Goal: Task Accomplishment & Management: Complete application form

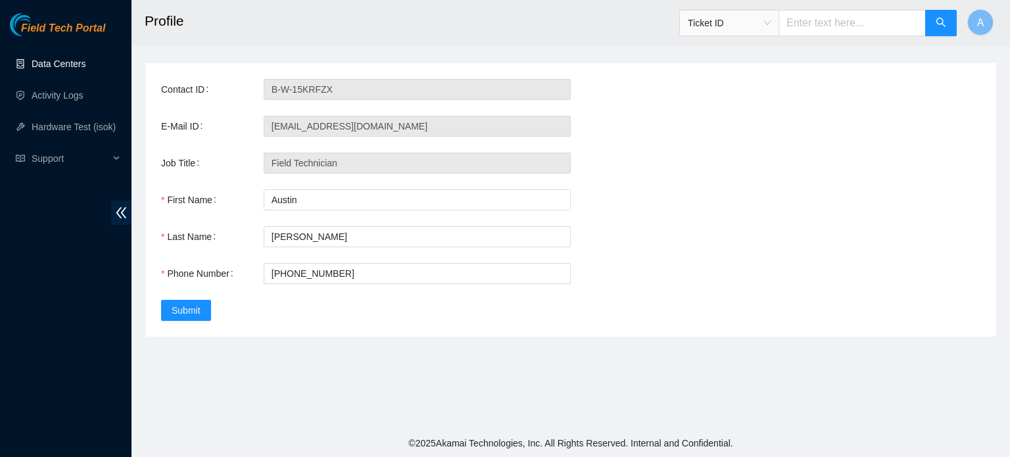
click at [85, 63] on link "Data Centers" at bounding box center [59, 64] width 54 height 11
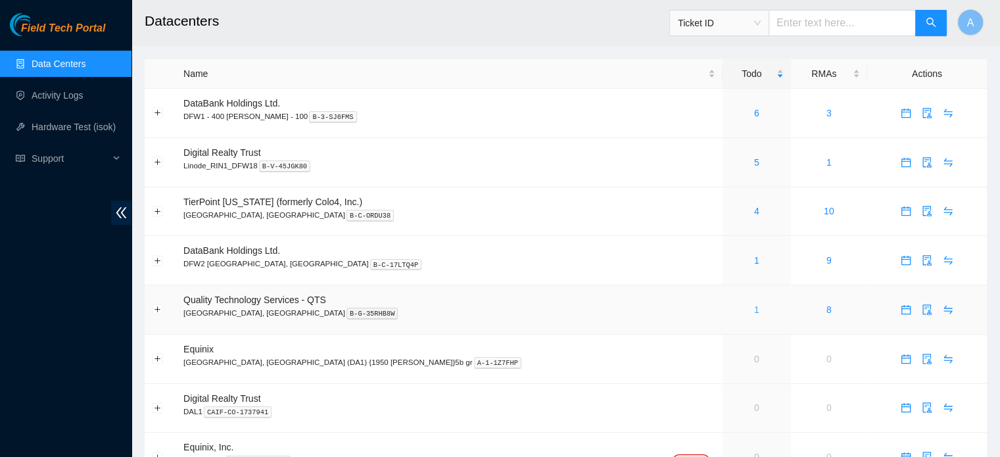
click at [754, 310] on link "1" at bounding box center [756, 309] width 5 height 11
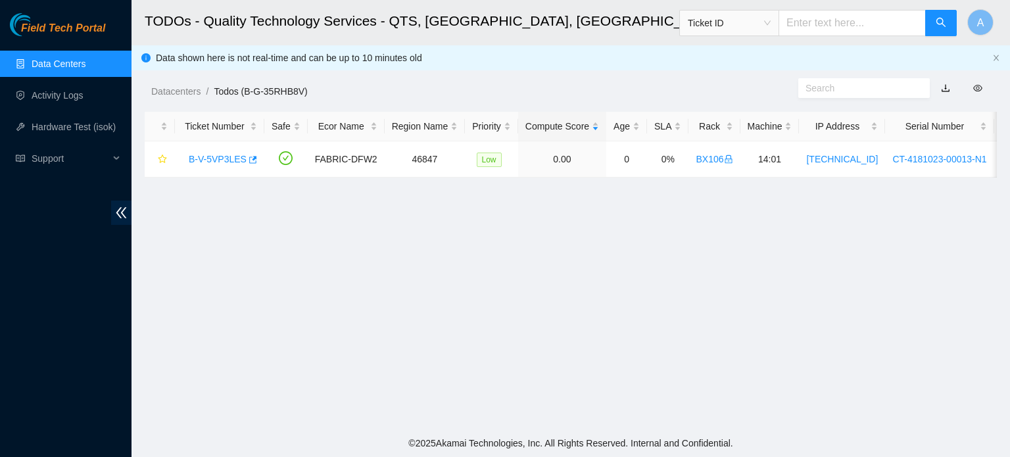
click at [76, 69] on link "Data Centers" at bounding box center [59, 64] width 54 height 11
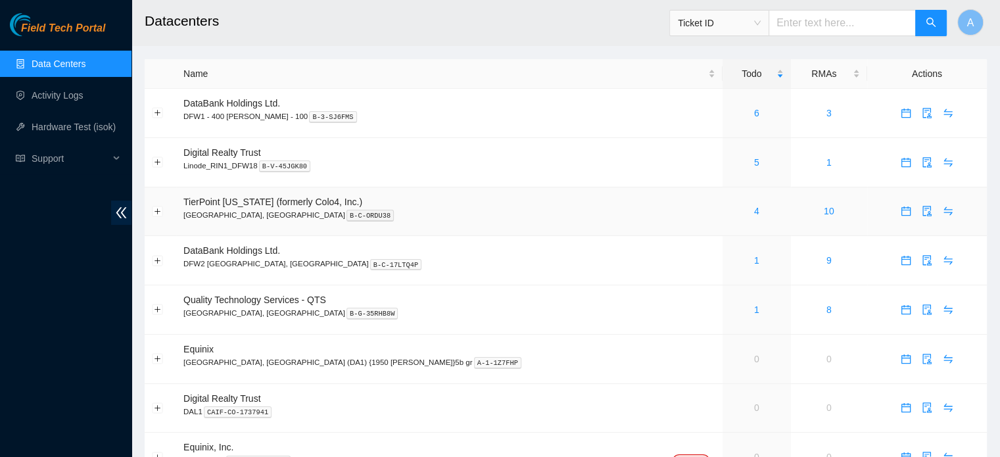
click at [730, 214] on div "4" at bounding box center [757, 211] width 54 height 14
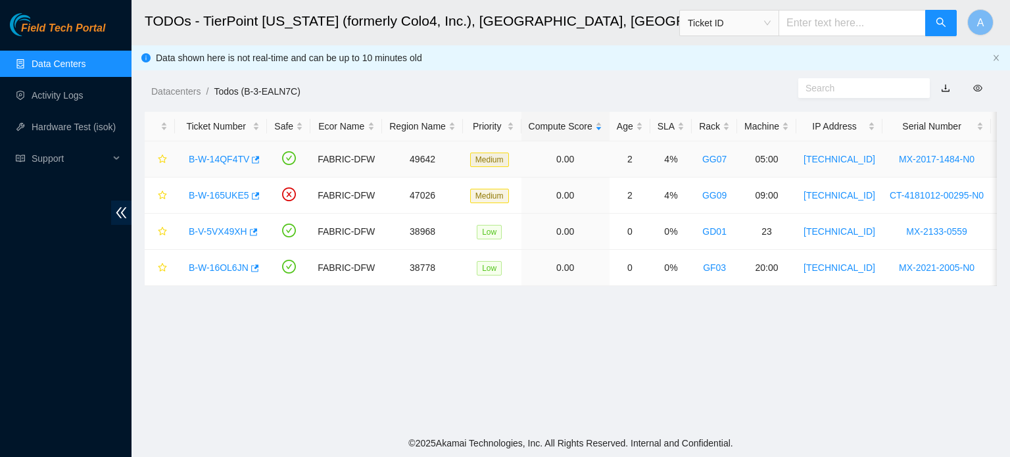
click at [217, 155] on link "B-W-14QF4TV" at bounding box center [219, 159] width 61 height 11
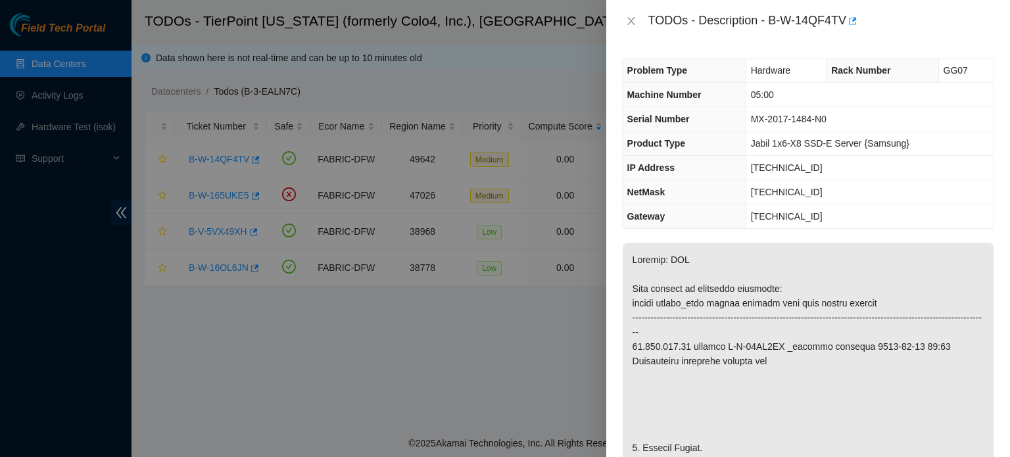
click at [539, 117] on div at bounding box center [505, 228] width 1010 height 457
click at [631, 18] on icon "close" at bounding box center [631, 21] width 11 height 11
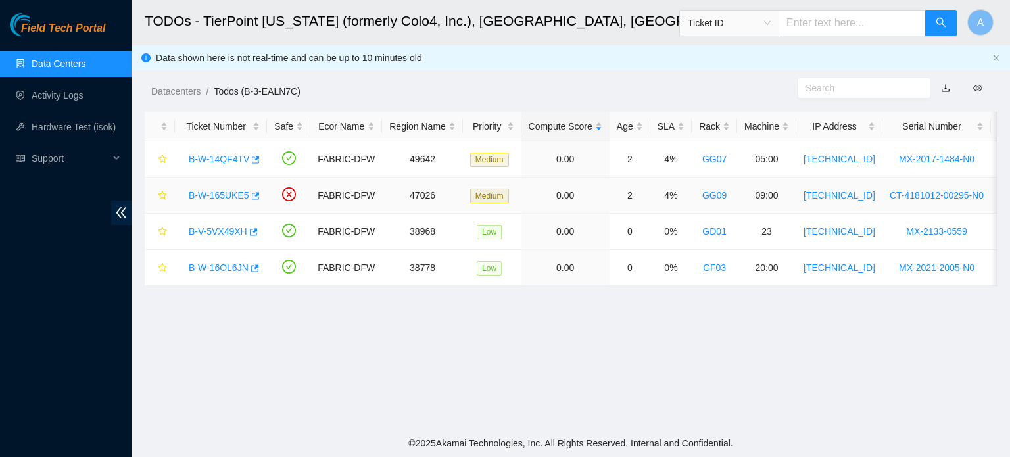
click at [214, 199] on link "B-W-165UKE5" at bounding box center [219, 195] width 61 height 11
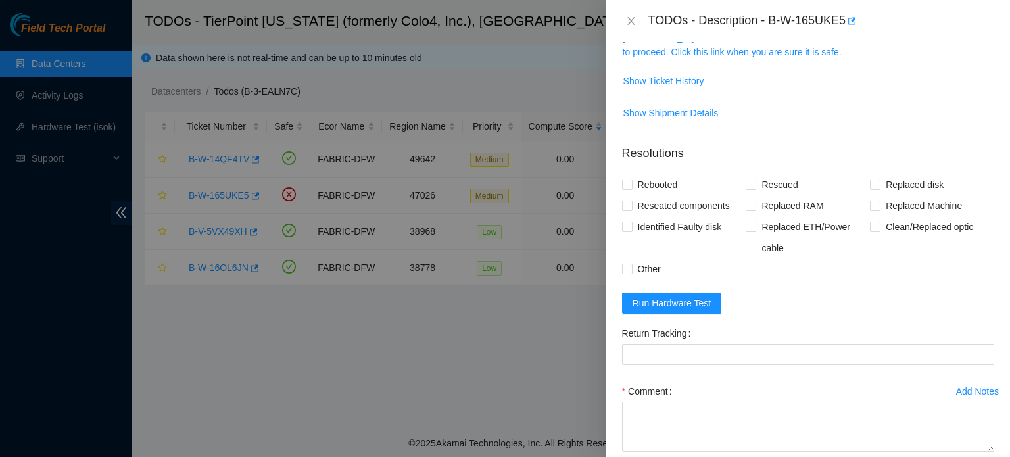
scroll to position [239, 0]
click at [363, 341] on div at bounding box center [505, 228] width 1010 height 457
click at [627, 23] on icon "close" at bounding box center [631, 21] width 11 height 11
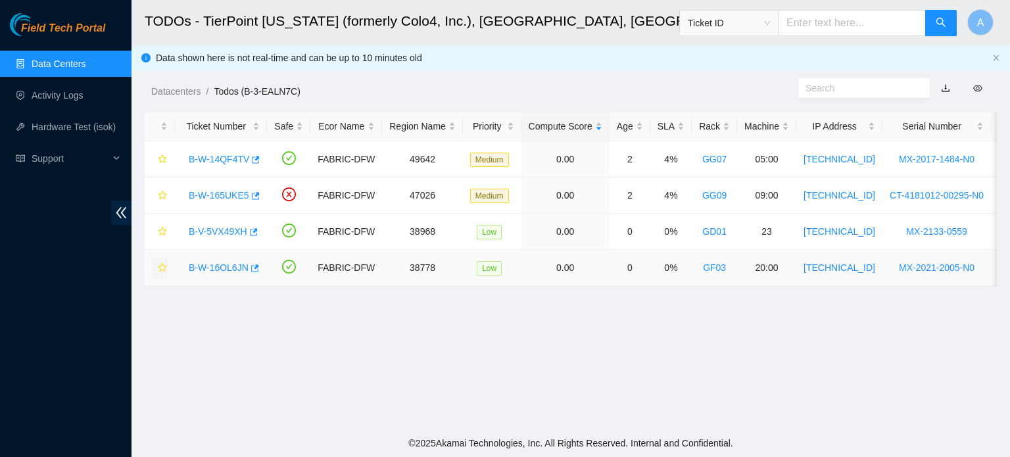
scroll to position [258, 0]
click at [213, 236] on link "B-V-5VX49XH" at bounding box center [218, 231] width 59 height 11
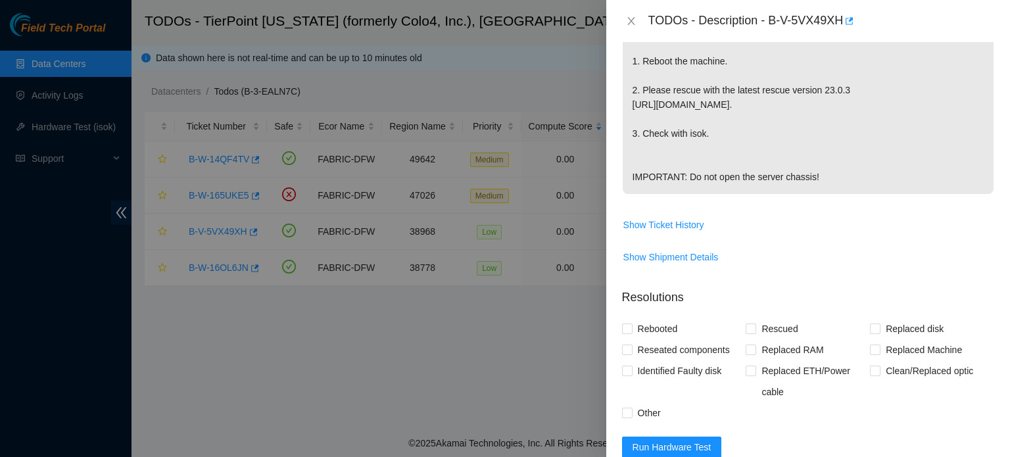
scroll to position [581, 0]
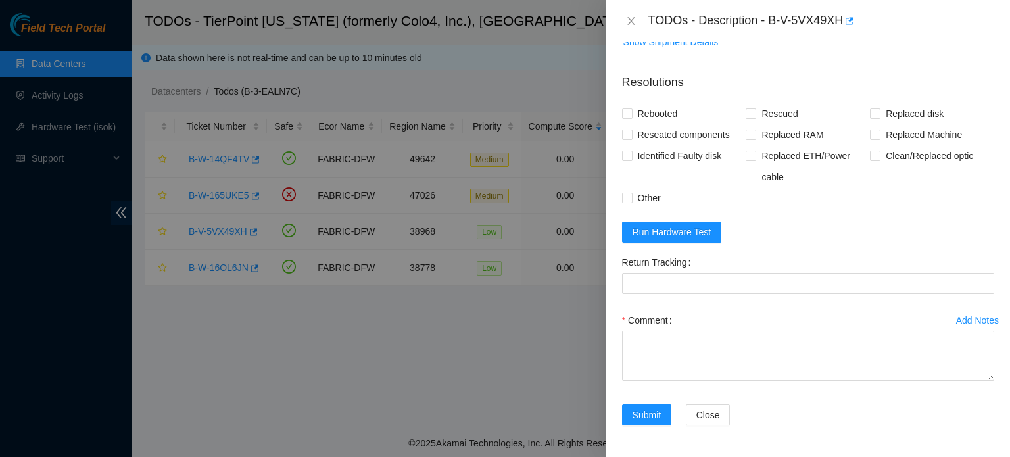
click at [551, 364] on div at bounding box center [505, 228] width 1010 height 457
click at [636, 16] on icon "close" at bounding box center [631, 21] width 11 height 11
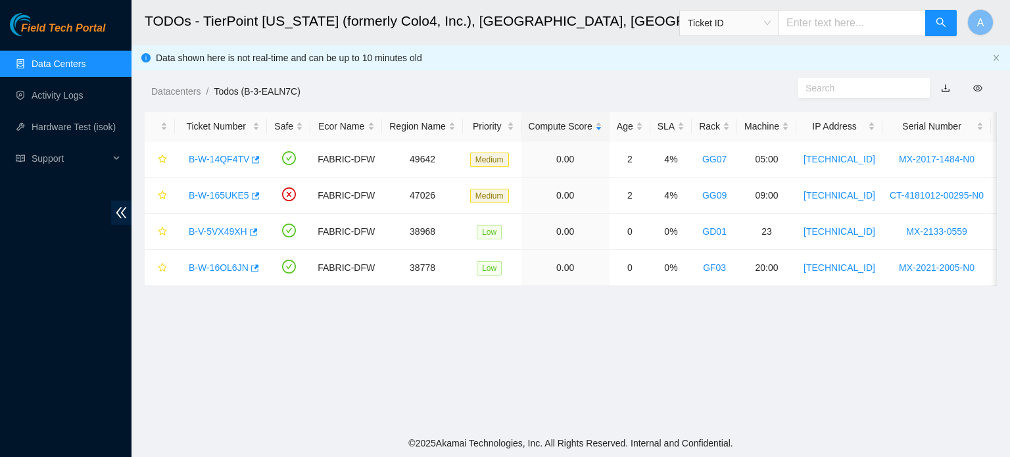
scroll to position [326, 0]
click at [234, 264] on link "B-W-16OL6JN" at bounding box center [219, 267] width 60 height 11
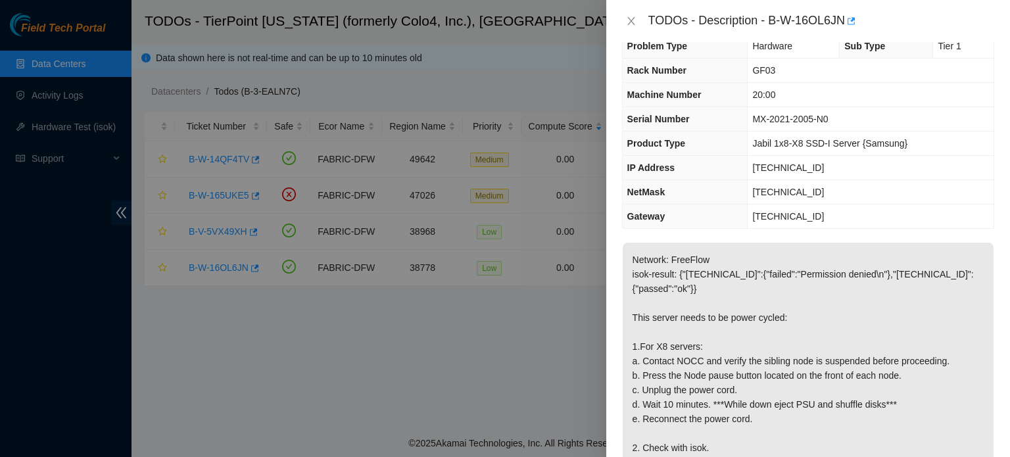
scroll to position [0, 0]
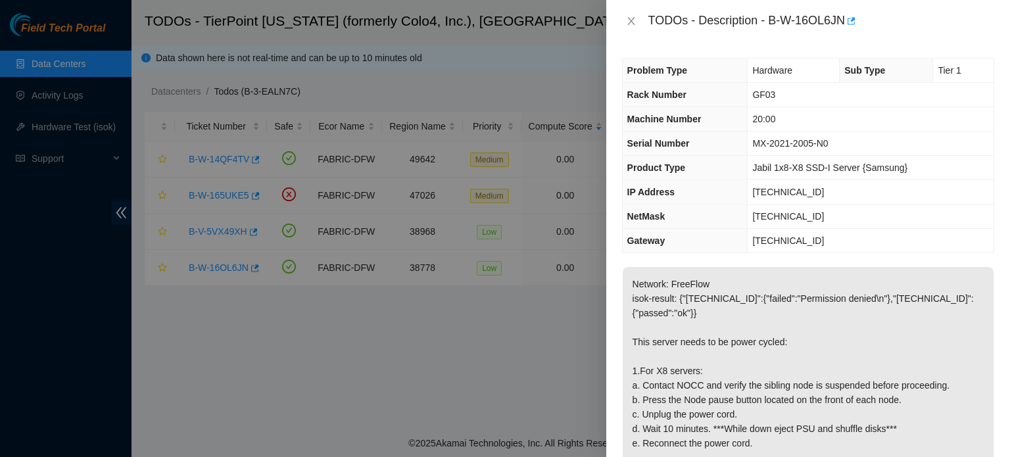
click at [460, 289] on div at bounding box center [505, 228] width 1010 height 457
click at [623, 20] on button "Close" at bounding box center [631, 21] width 18 height 12
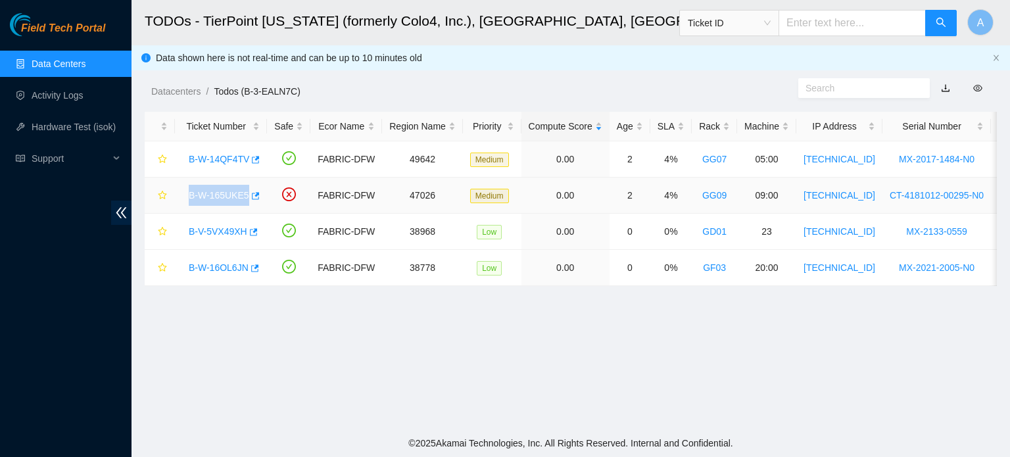
drag, startPoint x: 183, startPoint y: 194, endPoint x: 245, endPoint y: 203, distance: 61.8
click at [245, 203] on div "B-W-165UKE5" at bounding box center [221, 195] width 78 height 21
copy link "B-W-165UKE5"
click at [209, 193] on link "B-W-165UKE5" at bounding box center [219, 195] width 61 height 11
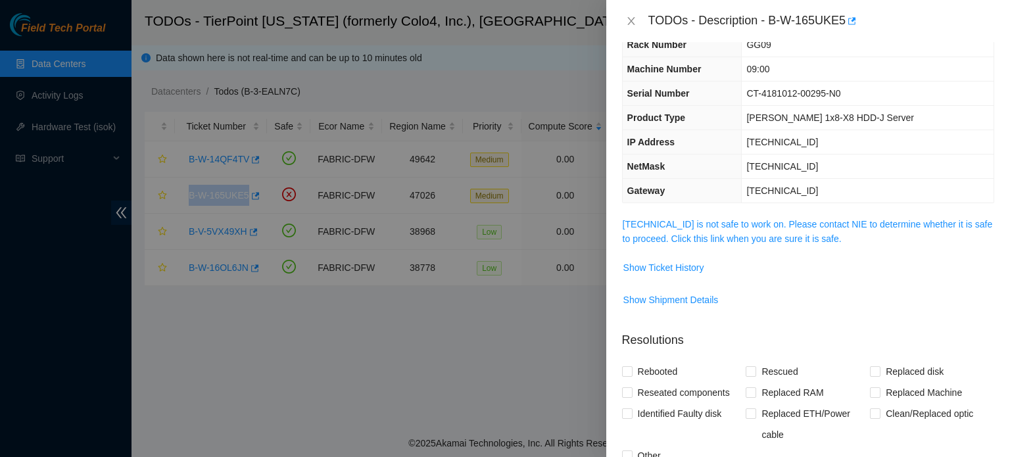
scroll to position [48, 0]
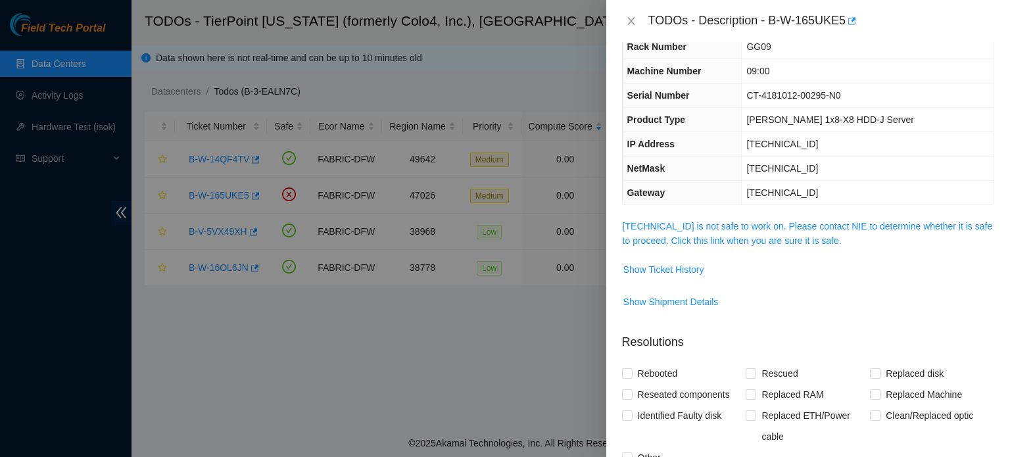
click at [505, 357] on div at bounding box center [505, 228] width 1010 height 457
click at [663, 269] on span "Show Ticket History" at bounding box center [663, 269] width 81 height 14
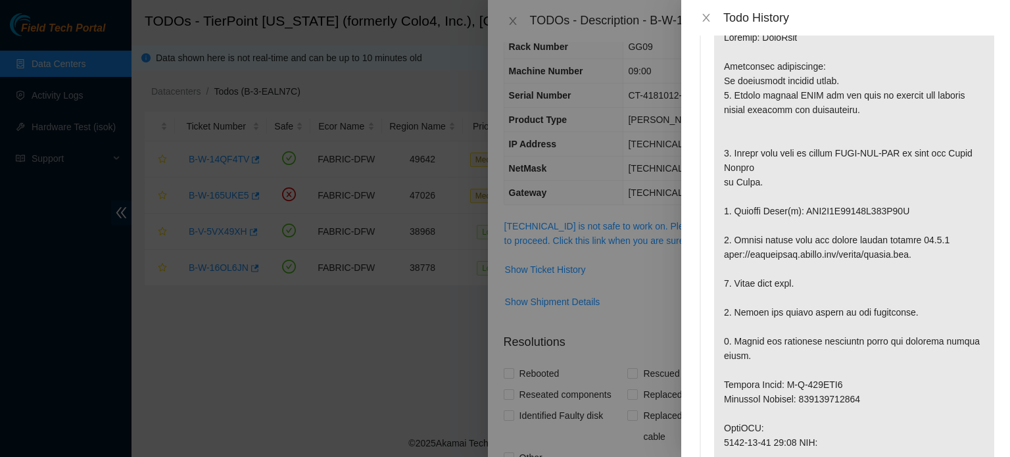
scroll to position [51, 0]
click at [390, 345] on div at bounding box center [505, 228] width 1010 height 457
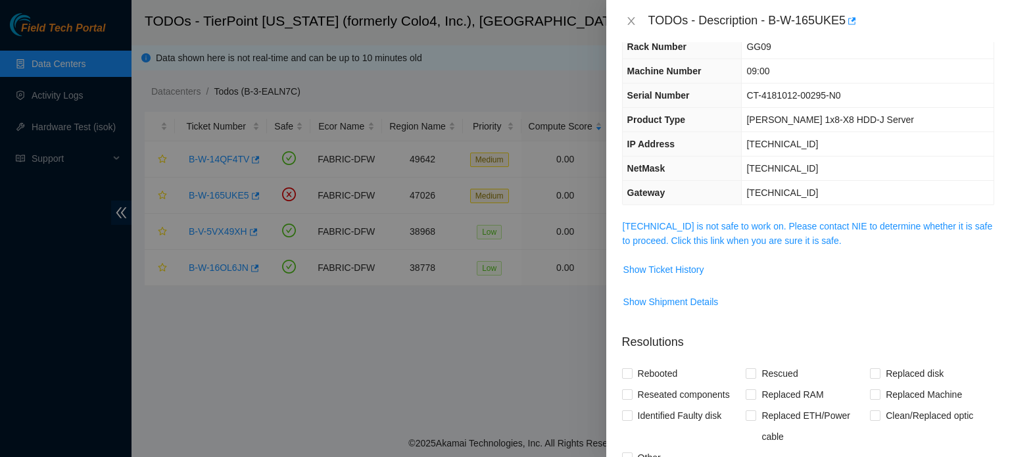
click at [509, 339] on div at bounding box center [505, 228] width 1010 height 457
click at [629, 22] on icon "close" at bounding box center [631, 21] width 11 height 11
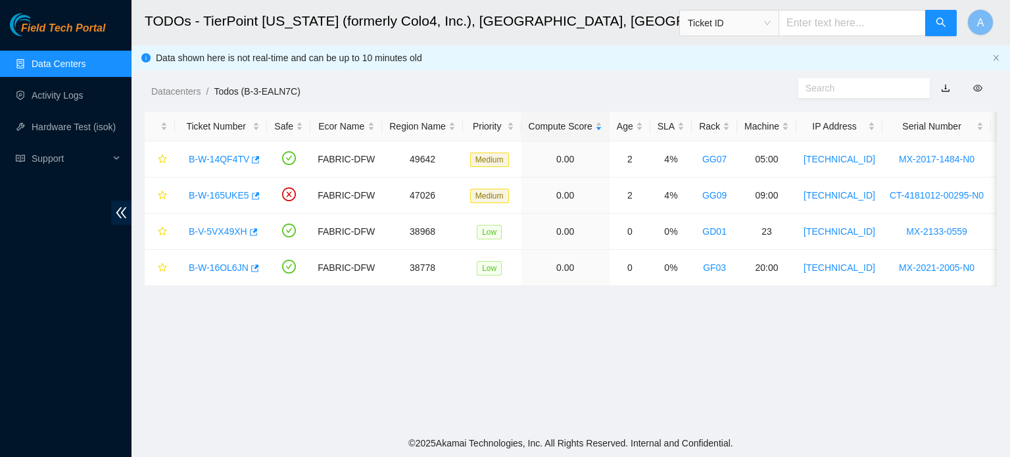
scroll to position [62, 0]
click at [234, 167] on div "B-W-14QF4TV" at bounding box center [221, 159] width 78 height 21
click at [226, 159] on link "B-W-14QF4TV" at bounding box center [219, 159] width 61 height 11
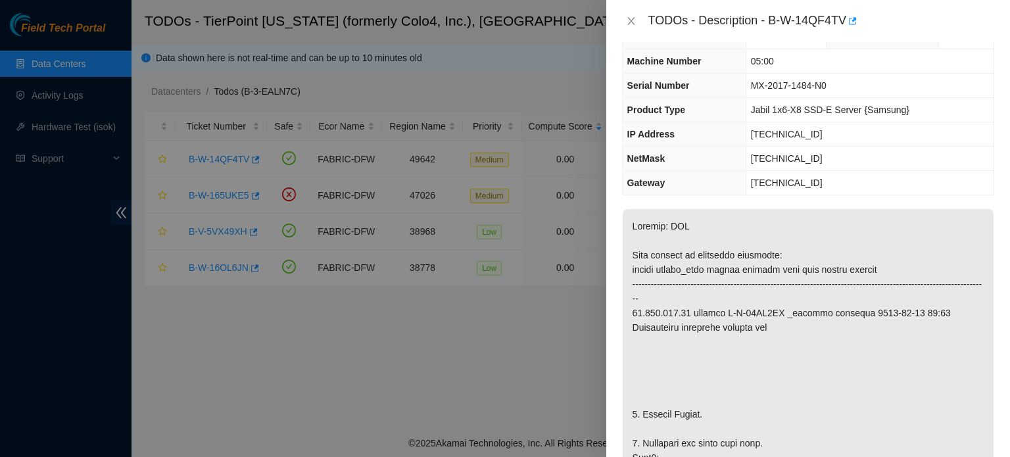
scroll to position [0, 0]
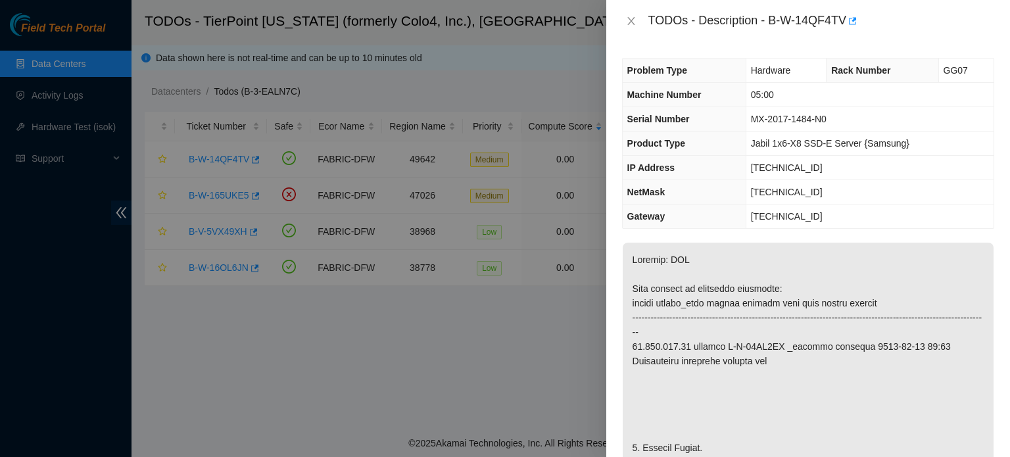
click at [451, 166] on div at bounding box center [505, 228] width 1010 height 457
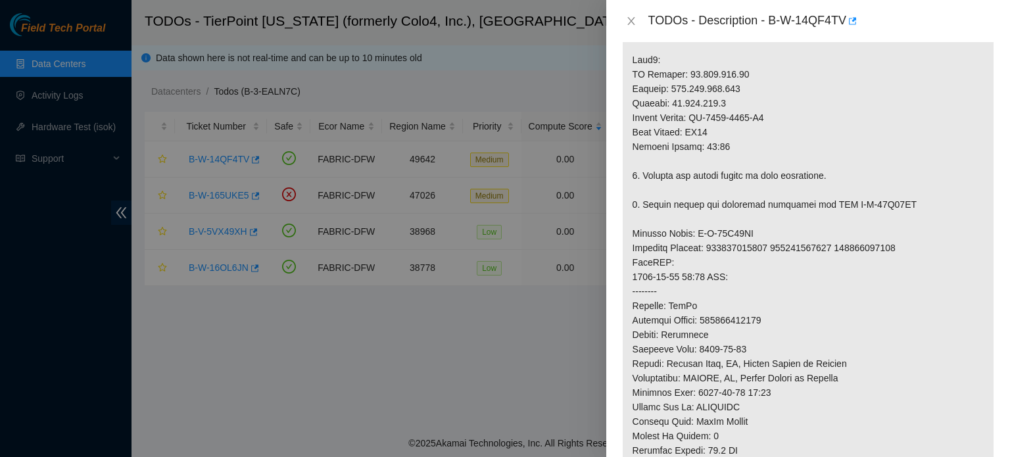
scroll to position [549, 0]
click at [629, 18] on icon "close" at bounding box center [631, 21] width 11 height 11
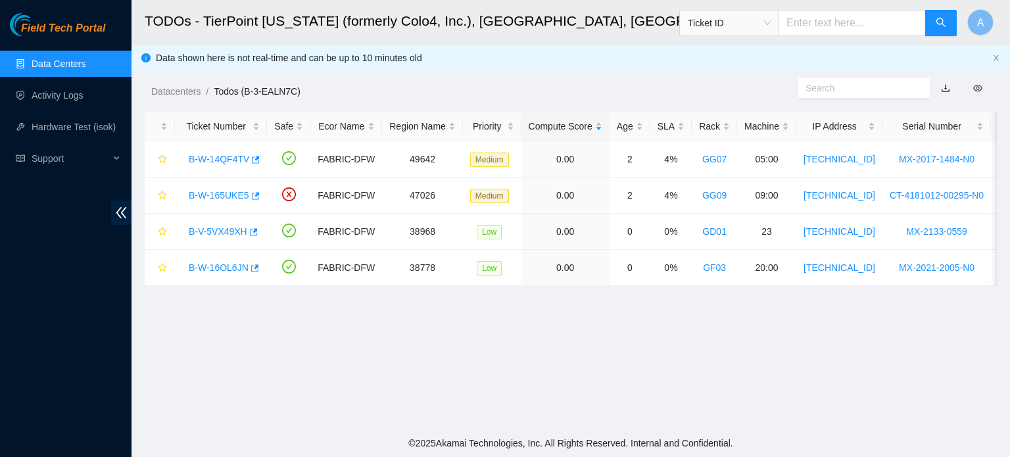
scroll to position [410, 0]
drag, startPoint x: 173, startPoint y: 197, endPoint x: 247, endPoint y: 203, distance: 73.9
click at [247, 203] on tr "B-W-165UKE5 FABRIC-DFW 47026 Medium 0.00 2 4% GG09 09:00 23.202.88.246 CT-41810…" at bounding box center [678, 196] width 1066 height 36
copy link "B-W-165UKE5"
click at [562, 36] on h2 "TODOs - TierPoint [US_STATE] (formerly Colo4, Inc.), [GEOGRAPHIC_DATA], [GEOGRA…" at bounding box center [489, 21] width 689 height 42
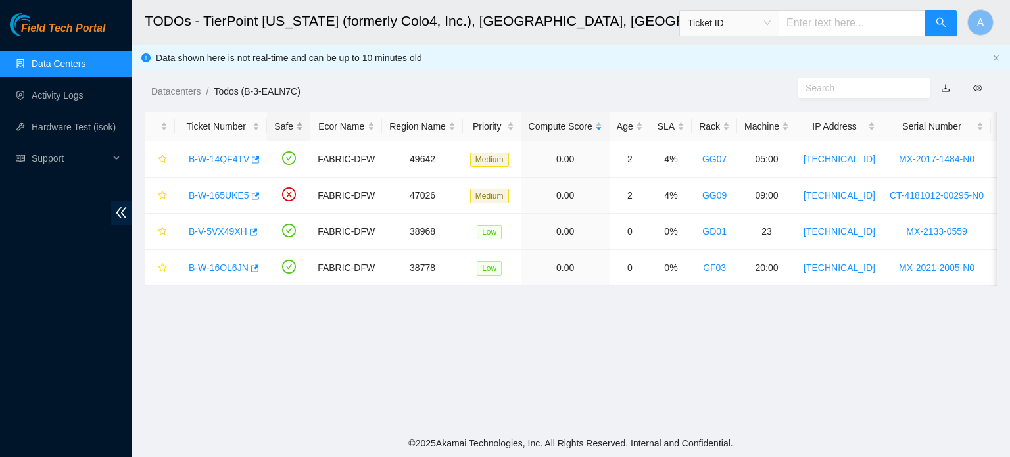
click at [295, 128] on div "Safe" at bounding box center [288, 126] width 29 height 14
click at [225, 162] on link "B-W-165UKE5" at bounding box center [219, 159] width 61 height 11
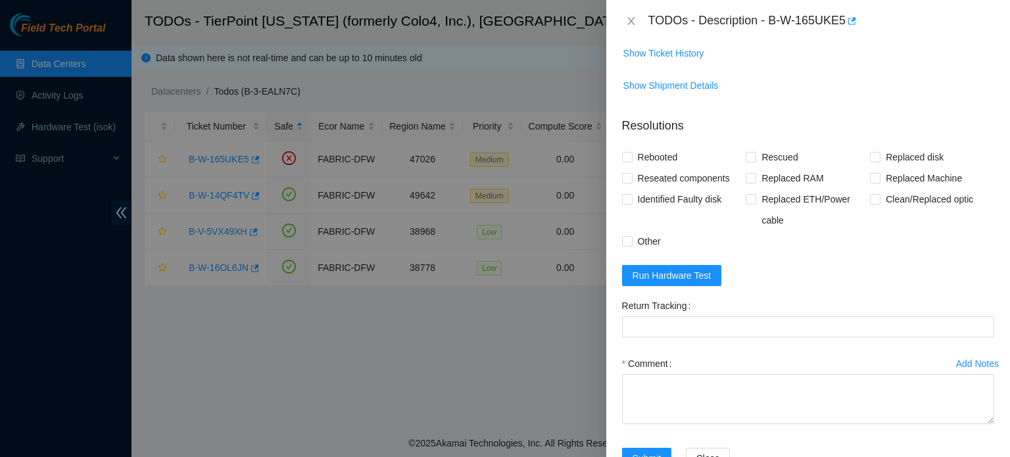
scroll to position [267, 0]
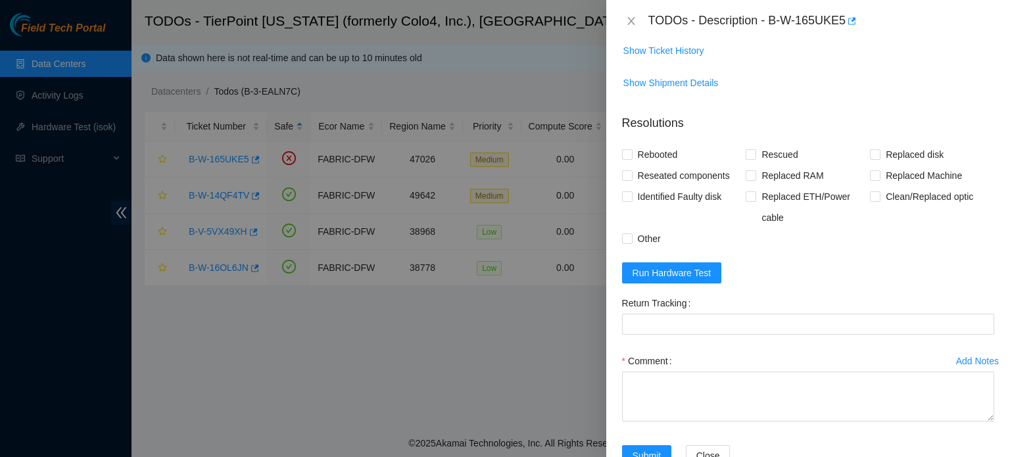
click at [357, 339] on div at bounding box center [505, 228] width 1010 height 457
click at [629, 17] on icon "close" at bounding box center [631, 21] width 11 height 11
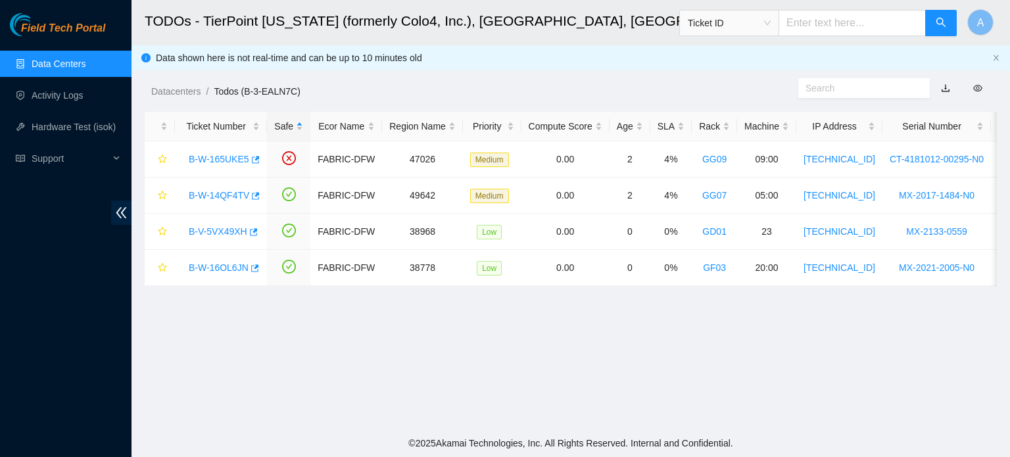
scroll to position [286, 0]
click at [69, 62] on link "Data Centers" at bounding box center [59, 64] width 54 height 11
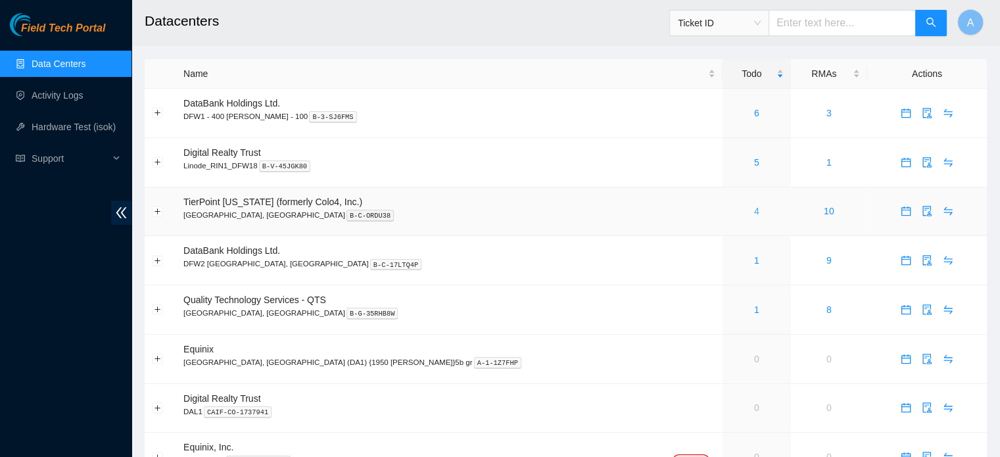
click at [754, 213] on link "4" at bounding box center [756, 211] width 5 height 11
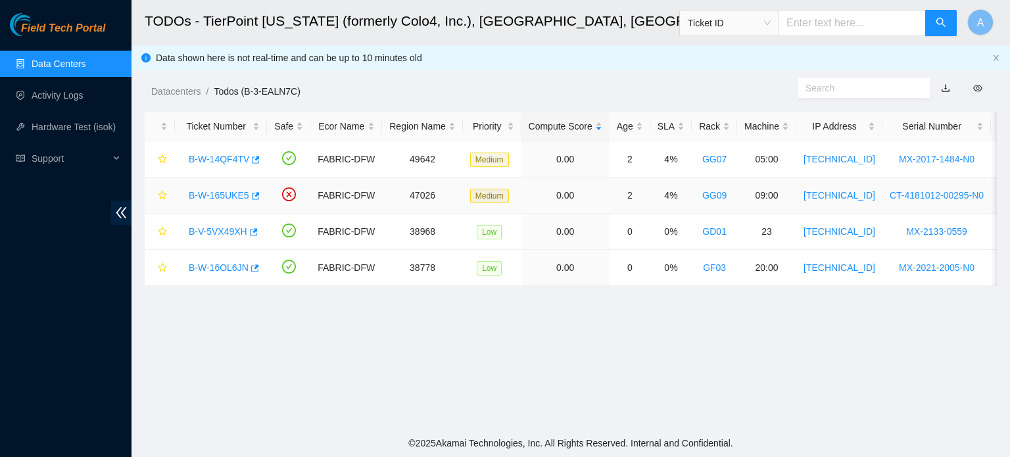
click at [218, 201] on div "B-W-165UKE5" at bounding box center [221, 195] width 78 height 21
click at [217, 199] on link "B-W-165UKE5" at bounding box center [219, 195] width 61 height 11
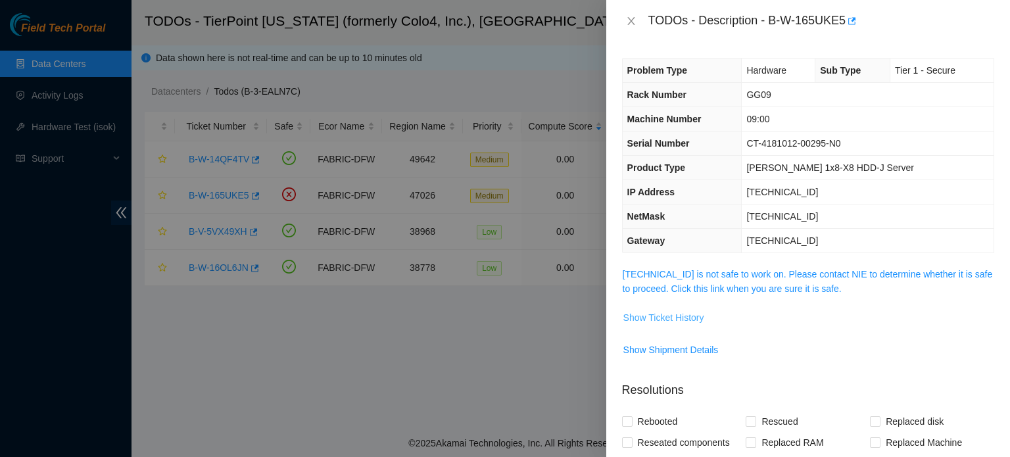
click at [679, 312] on span "Show Ticket History" at bounding box center [663, 317] width 81 height 14
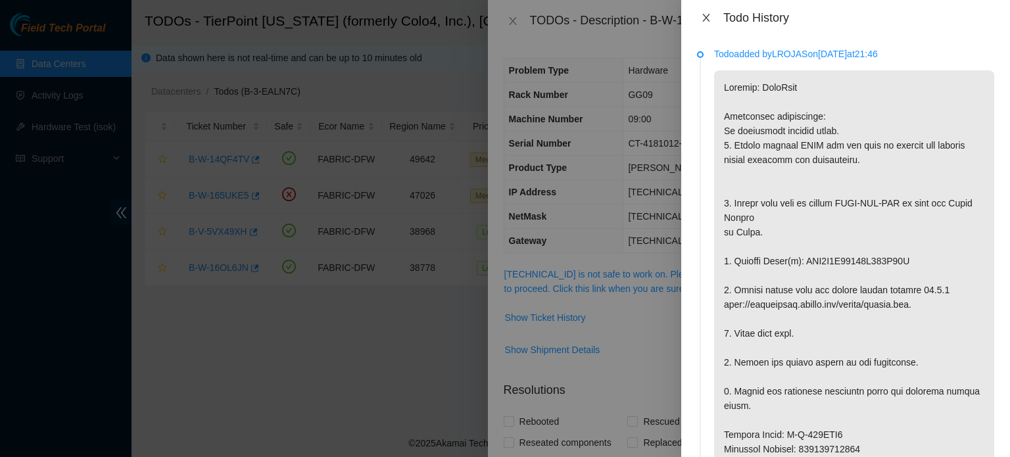
click at [703, 16] on icon "close" at bounding box center [706, 17] width 11 height 11
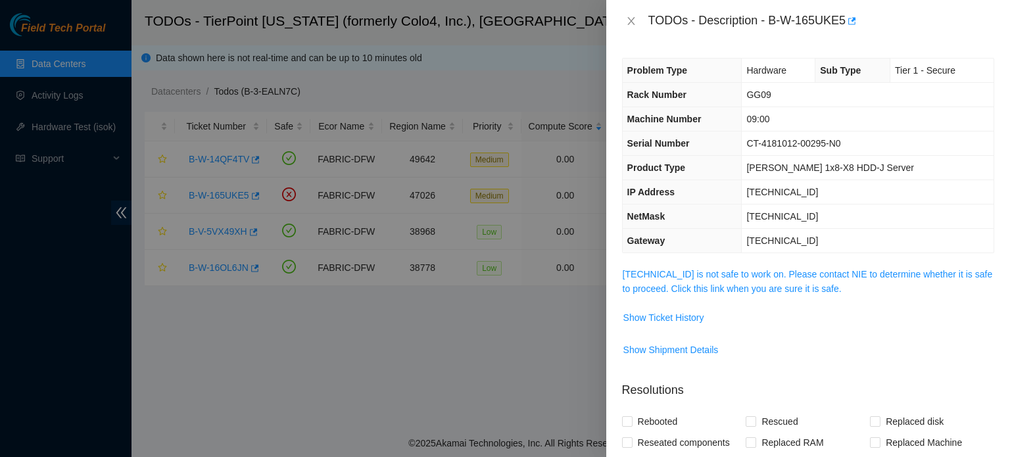
click at [950, 336] on td "Show Ticket History" at bounding box center [808, 322] width 372 height 32
click at [989, 35] on div "TODOs - Description - B-W-165UKE5" at bounding box center [808, 21] width 404 height 42
click at [729, 276] on link "23.202.88.246 is not safe to work on. Please contact NIE to determine whether i…" at bounding box center [808, 281] width 370 height 25
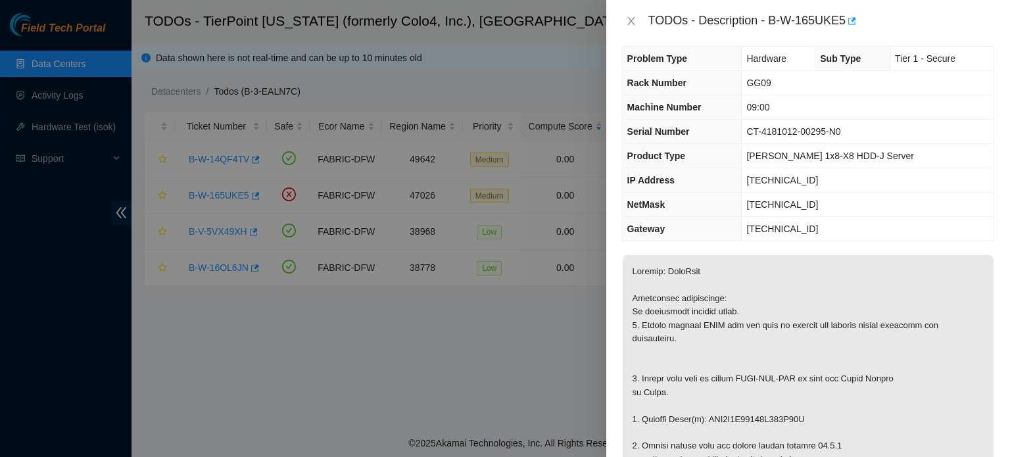
scroll to position [1, 0]
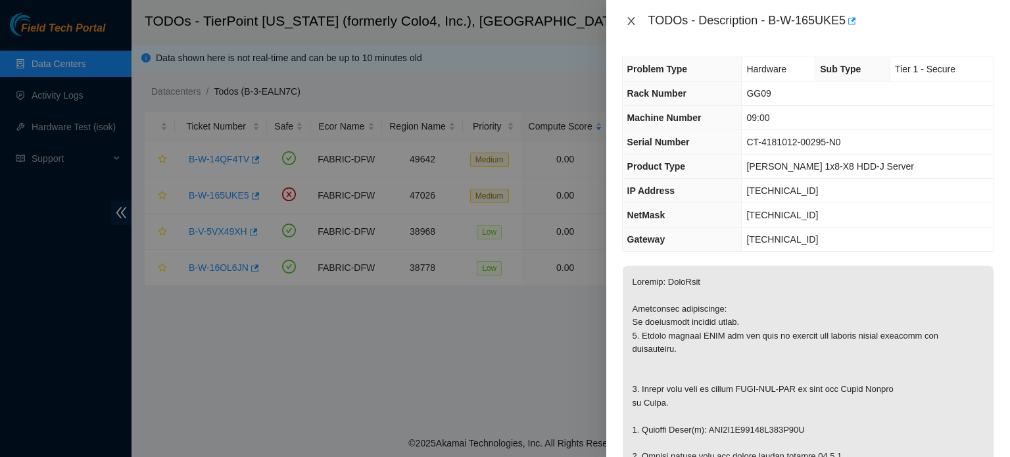
click at [635, 16] on icon "close" at bounding box center [631, 21] width 11 height 11
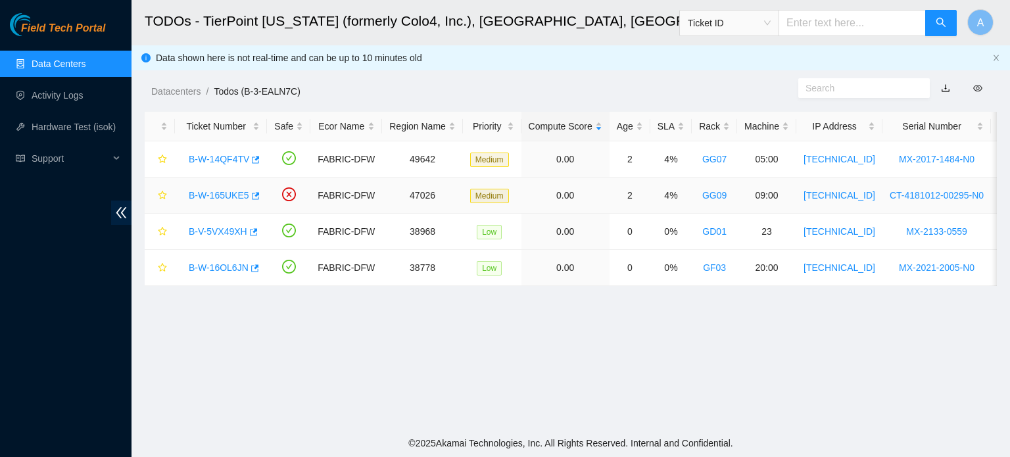
click at [217, 198] on link "B-W-165UKE5" at bounding box center [219, 195] width 61 height 11
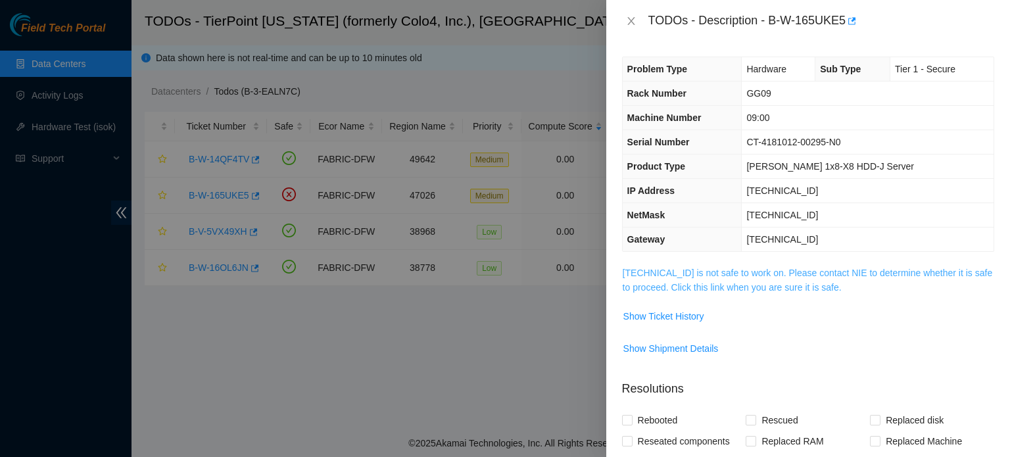
click at [800, 284] on link "23.202.88.246 is not safe to work on. Please contact NIE to determine whether i…" at bounding box center [808, 280] width 370 height 25
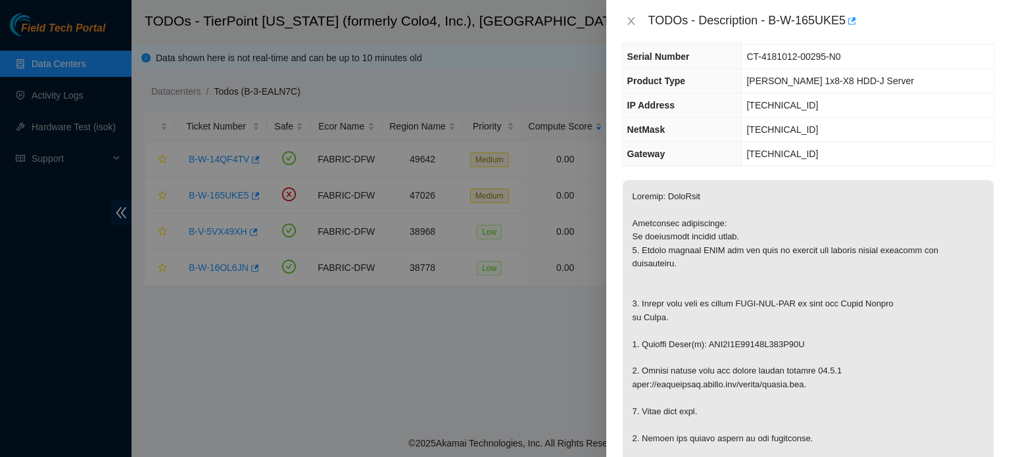
scroll to position [113, 0]
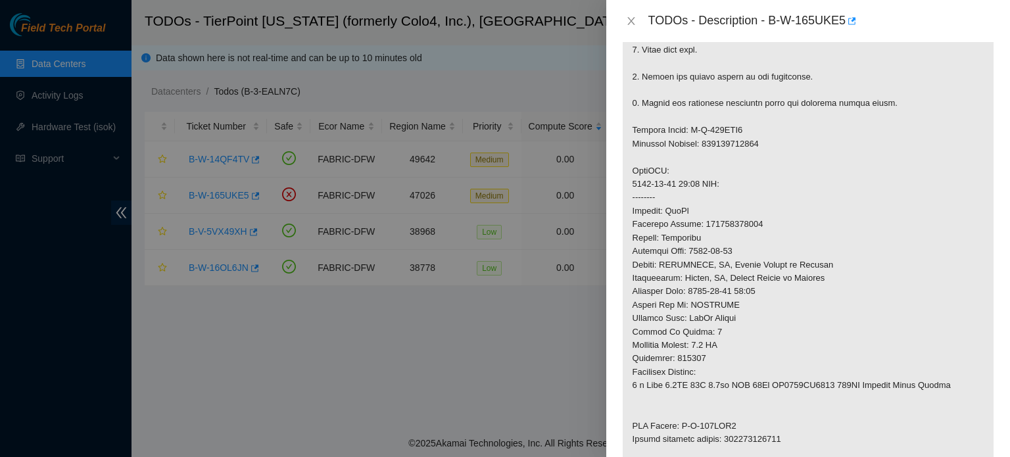
scroll to position [449, 0]
click at [724, 262] on p at bounding box center [808, 163] width 371 height 691
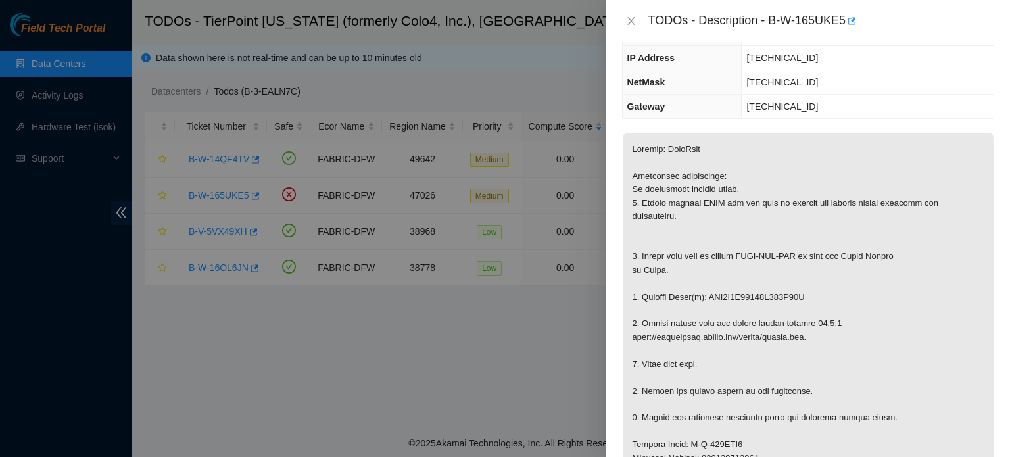
scroll to position [123, 0]
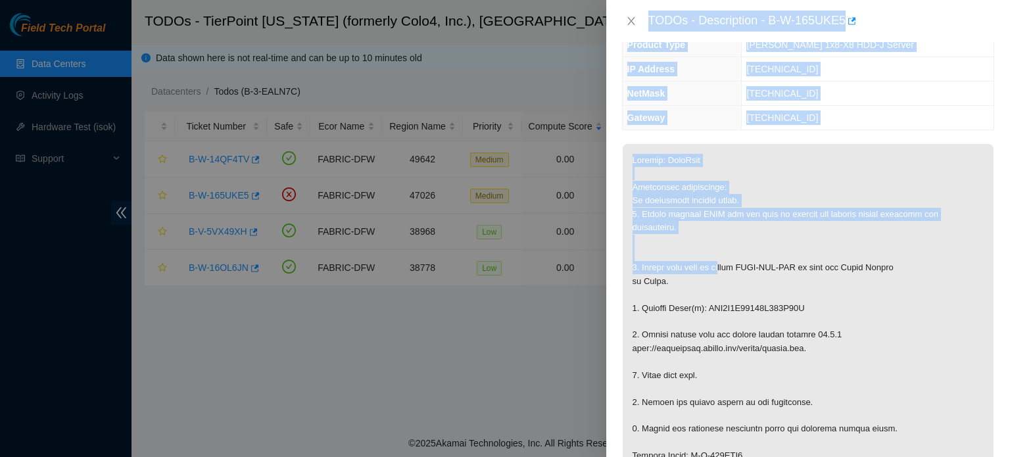
drag, startPoint x: 724, startPoint y: 262, endPoint x: 512, endPoint y: 84, distance: 276.8
click at [512, 84] on div "TODOs - Description - B-W-165UKE5 Problem Type Hardware Sub Type Tier 1 - Secur…" at bounding box center [505, 228] width 1010 height 457
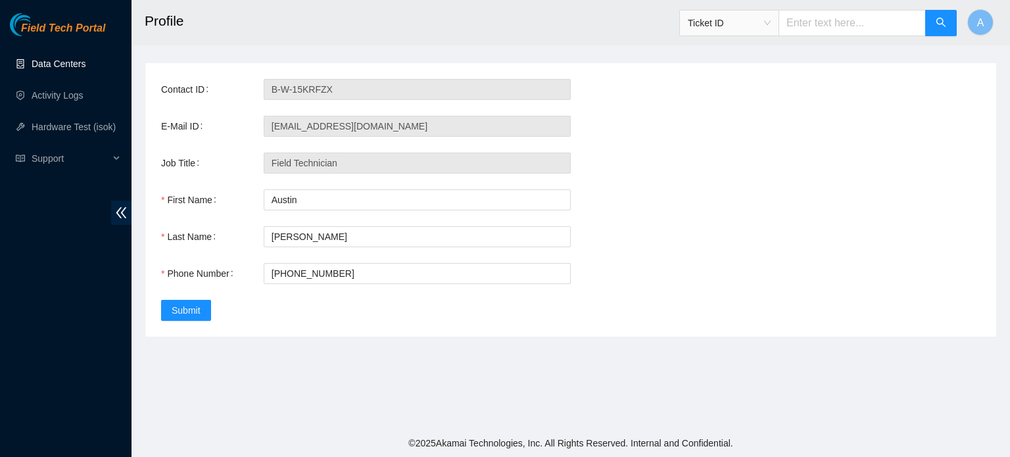
click at [62, 69] on link "Data Centers" at bounding box center [59, 64] width 54 height 11
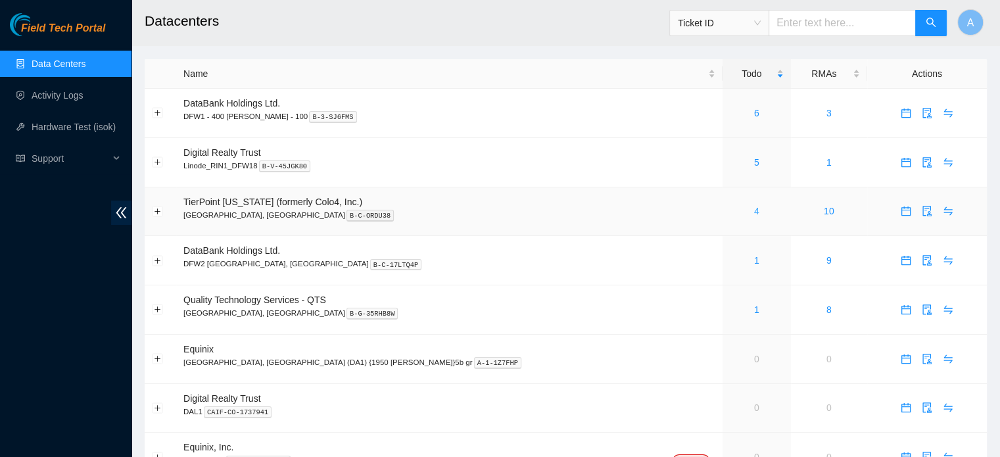
click at [754, 211] on link "4" at bounding box center [756, 211] width 5 height 11
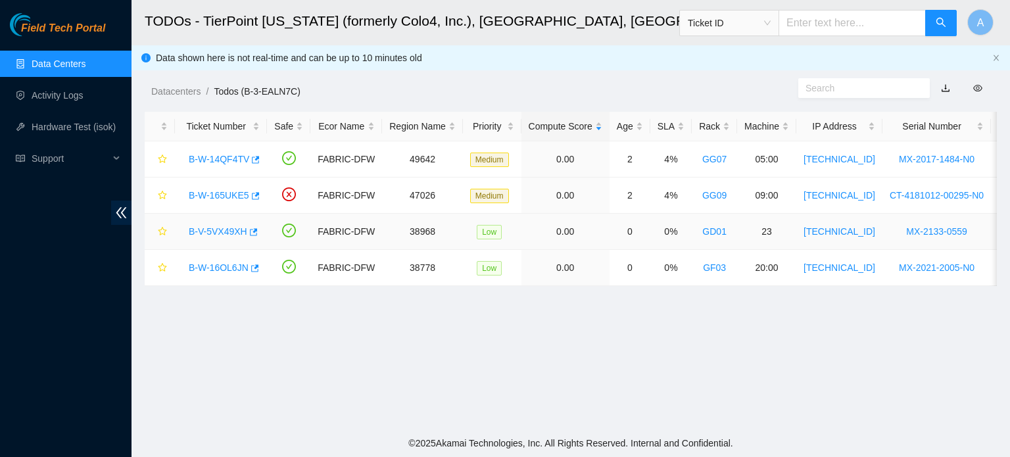
click at [234, 231] on link "B-V-5VX49XH" at bounding box center [218, 231] width 59 height 11
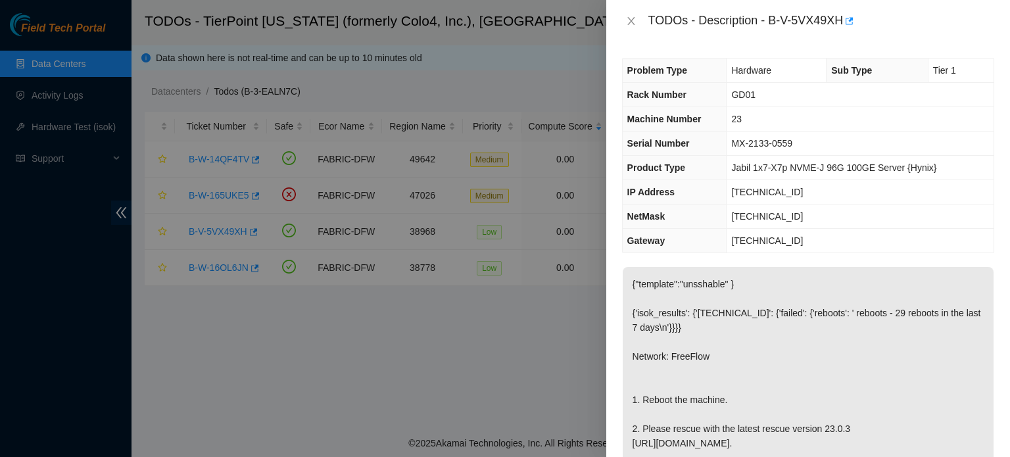
click at [712, 297] on p "{"template":"unsshable" } {'isok_results': {'23.47.57.26': {'failed': {'reboots…" at bounding box center [808, 400] width 371 height 266
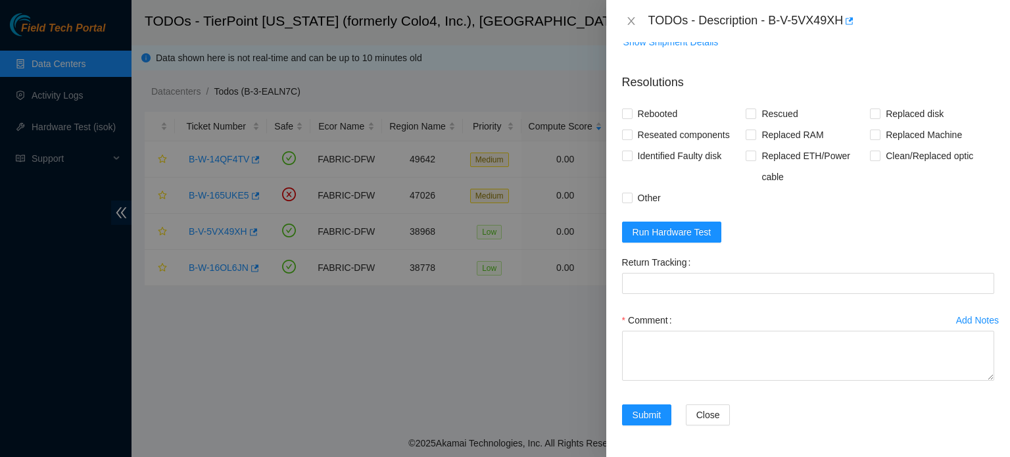
scroll to position [581, 0]
click at [681, 227] on span "Run Hardware Test" at bounding box center [672, 232] width 79 height 14
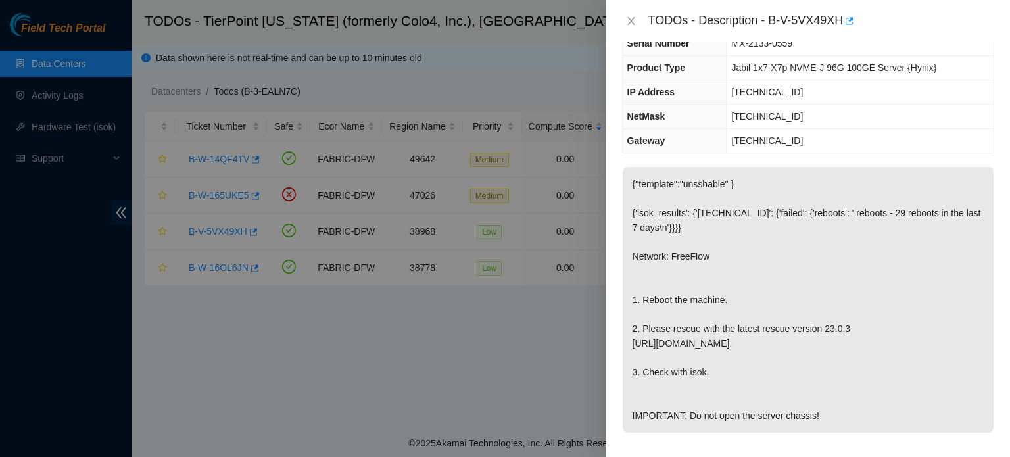
scroll to position [103, 0]
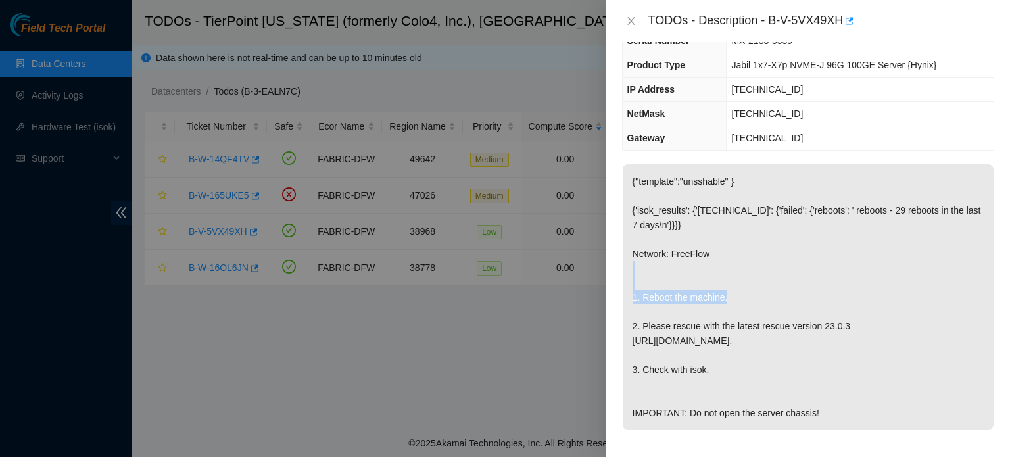
drag, startPoint x: 879, startPoint y: 312, endPoint x: 765, endPoint y: 256, distance: 126.2
click at [765, 256] on p "{"template":"unsshable" } {'isok_results': {'23.47.57.26': {'failed': {'reboots…" at bounding box center [808, 297] width 371 height 266
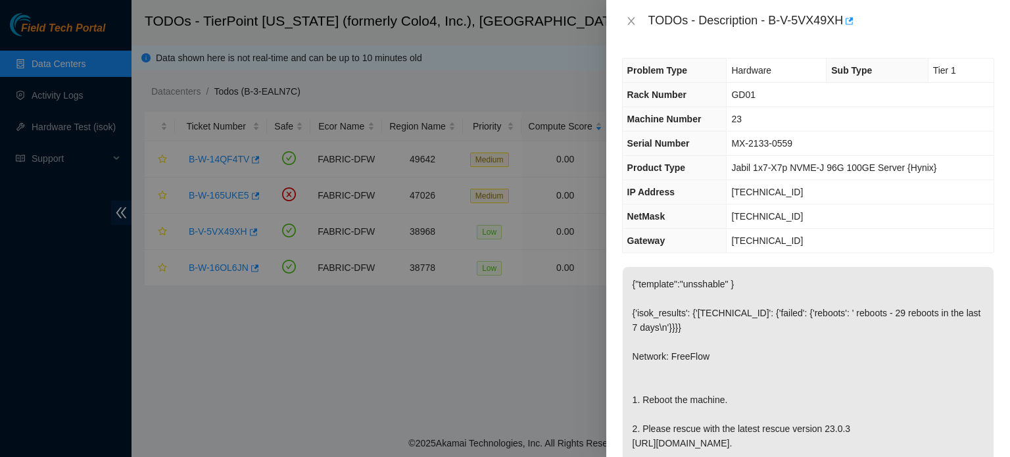
click at [730, 234] on td "23.47.57.1" at bounding box center [860, 241] width 267 height 24
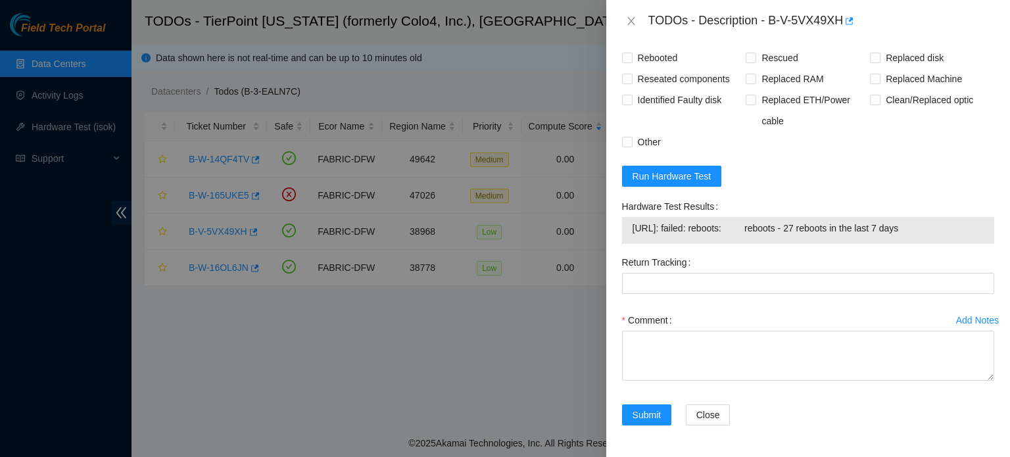
scroll to position [570, 0]
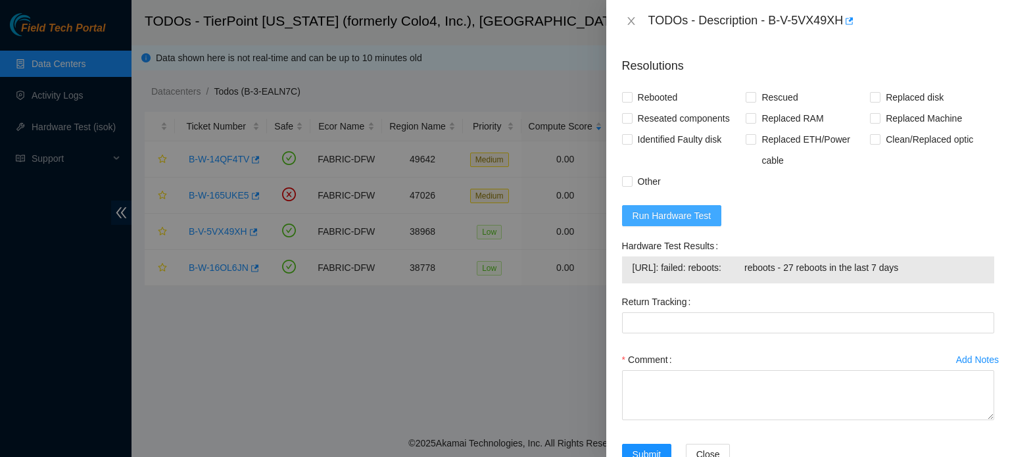
click at [689, 223] on span "Run Hardware Test" at bounding box center [672, 215] width 79 height 14
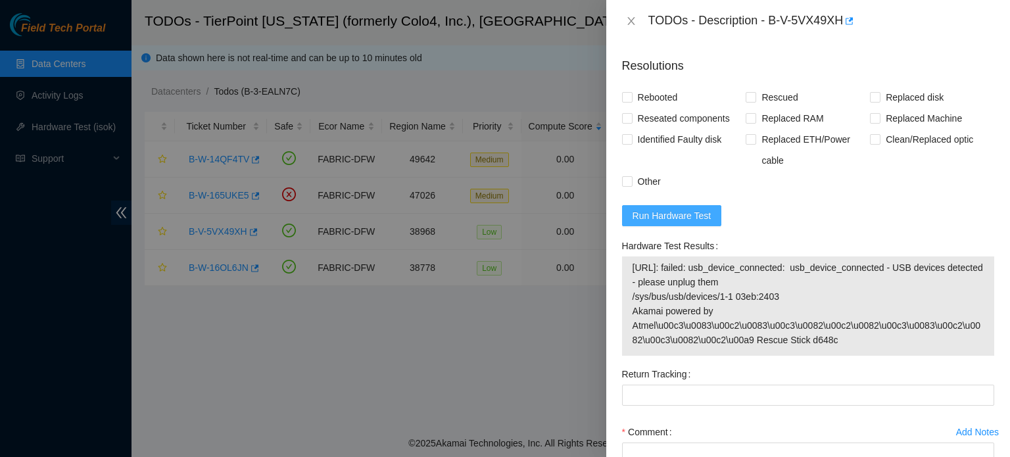
click at [689, 223] on span "Run Hardware Test" at bounding box center [672, 215] width 79 height 14
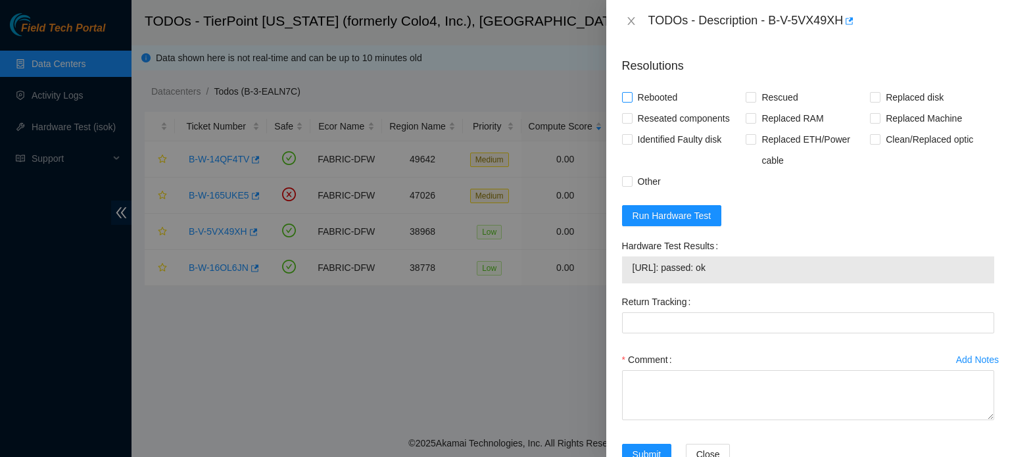
click at [646, 108] on span "Rebooted" at bounding box center [658, 97] width 51 height 21
click at [631, 101] on input "Rebooted" at bounding box center [626, 96] width 9 height 9
checkbox input "true"
click at [749, 101] on input "Rescued" at bounding box center [750, 96] width 9 height 9
checkbox input "true"
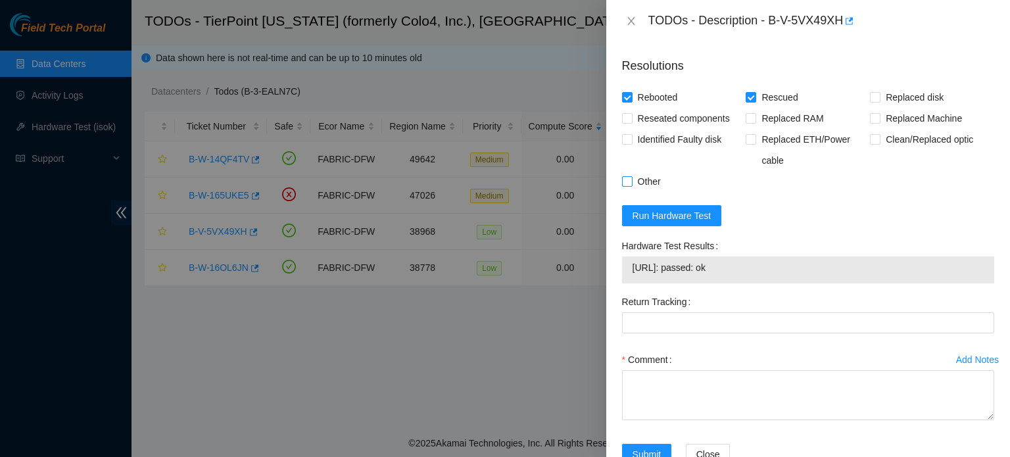
click at [631, 185] on input "Other" at bounding box center [626, 180] width 9 height 9
checkbox input "true"
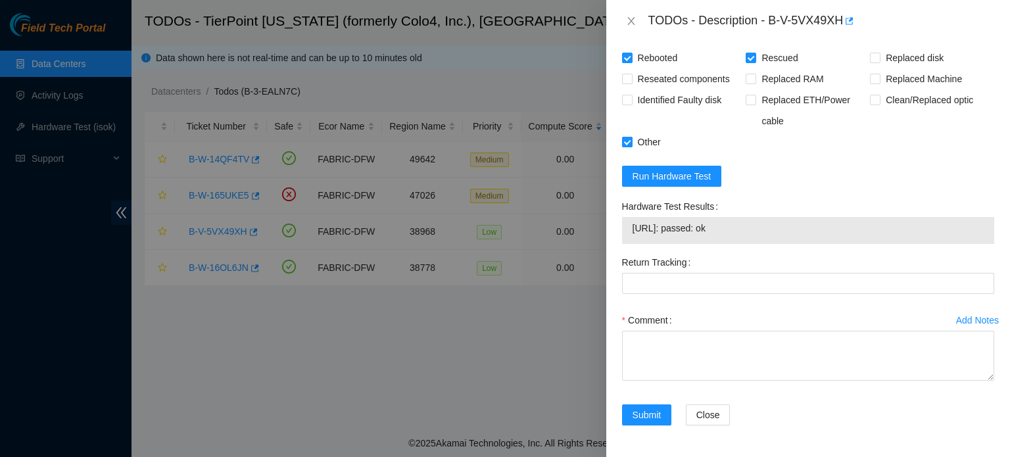
scroll to position [623, 0]
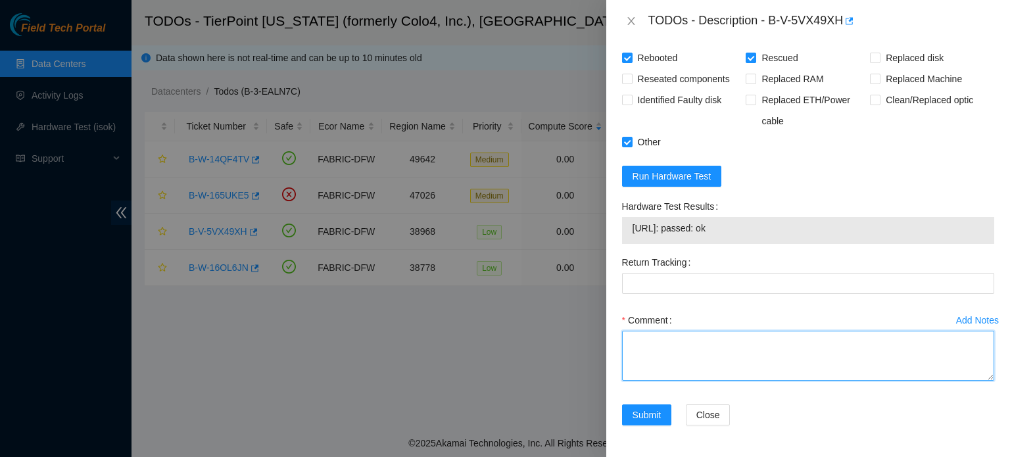
click at [659, 373] on textarea "Comment" at bounding box center [808, 356] width 372 height 50
type textarea "s"
click at [908, 355] on textarea "Shut down server. Rescued server. Reconfigured server IP. Isok" at bounding box center [808, 356] width 372 height 50
drag, startPoint x: 672, startPoint y: 354, endPoint x: 618, endPoint y: 362, distance: 55.2
click at [618, 362] on div "Add Notes Comment Shut down server. Rescued server. Reconfigured server IP. Iso…" at bounding box center [808, 357] width 383 height 95
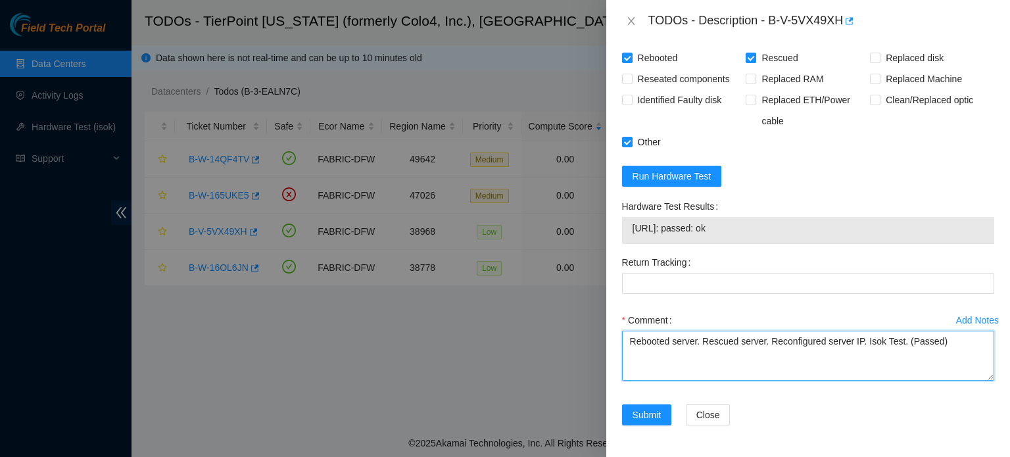
click at [858, 358] on textarea "Rebooted server. Rescued server. Reconfigured server IP. Isok Test. (Passed)" at bounding box center [808, 356] width 372 height 50
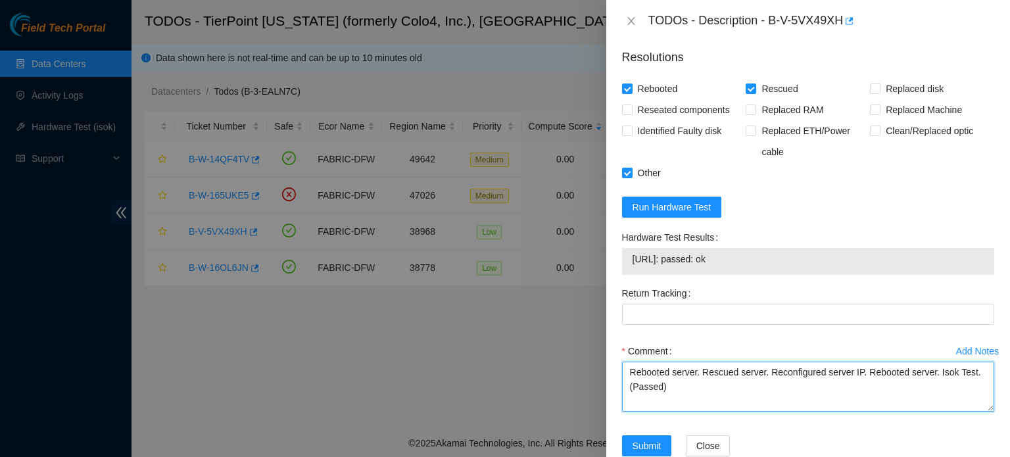
scroll to position [637, 0]
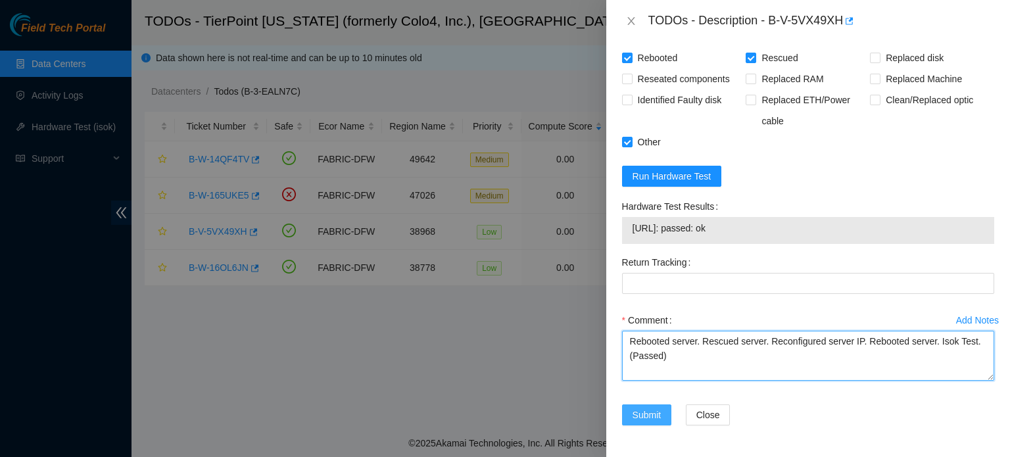
type textarea "Rebooted server. Rescued server. Reconfigured server IP. Rebooted server. Isok …"
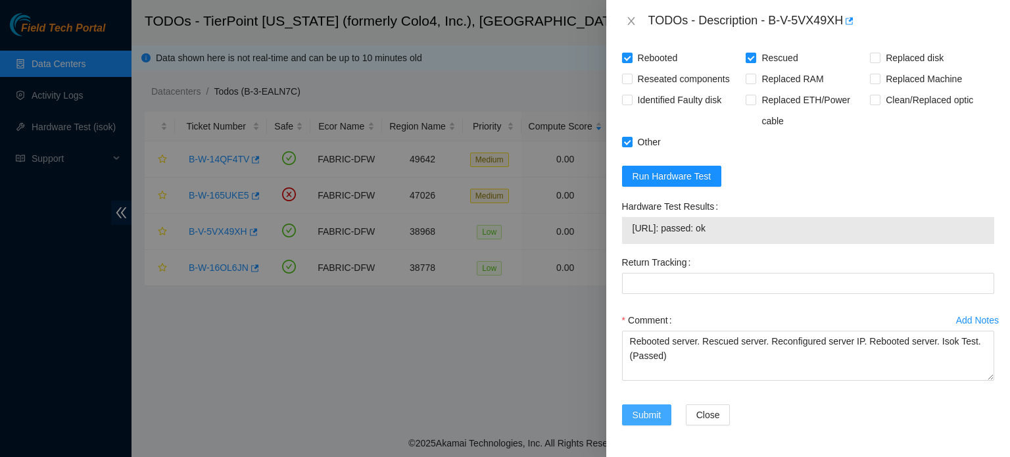
click at [658, 415] on span "Submit" at bounding box center [647, 415] width 29 height 14
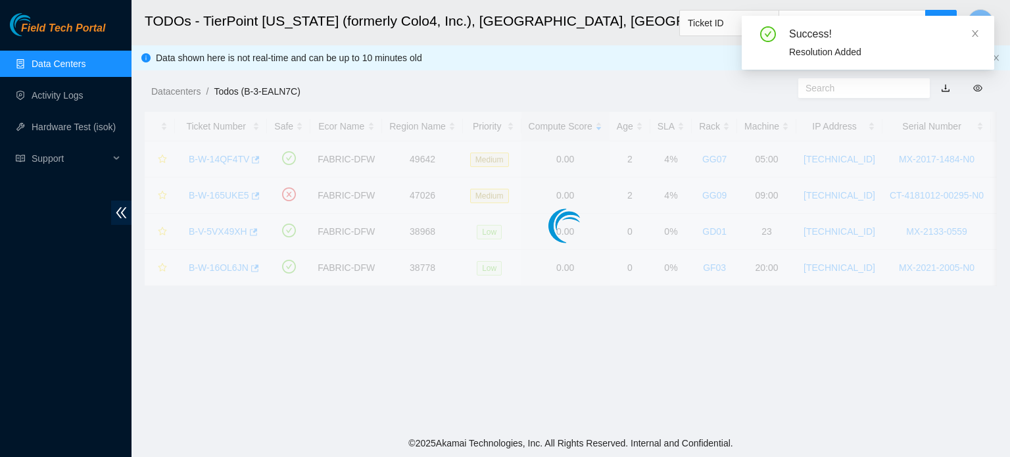
scroll to position [360, 0]
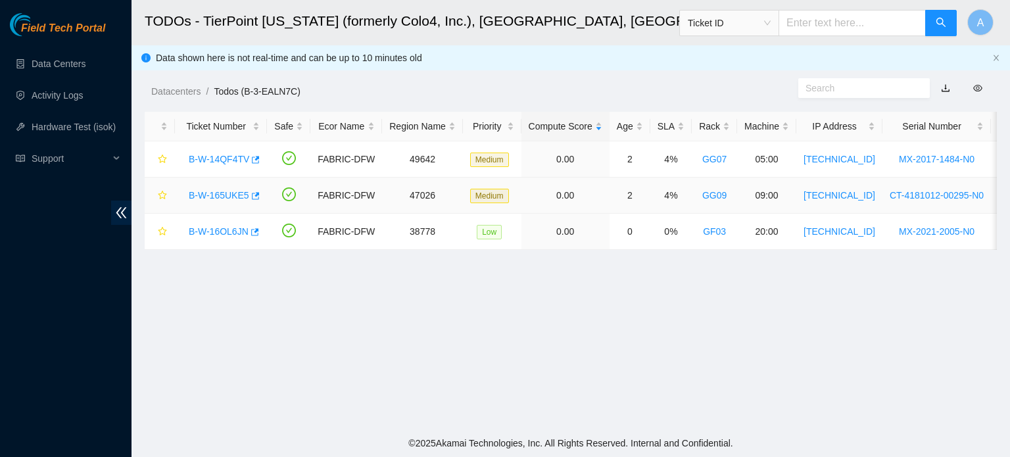
click at [234, 196] on link "B-W-165UKE5" at bounding box center [219, 195] width 61 height 11
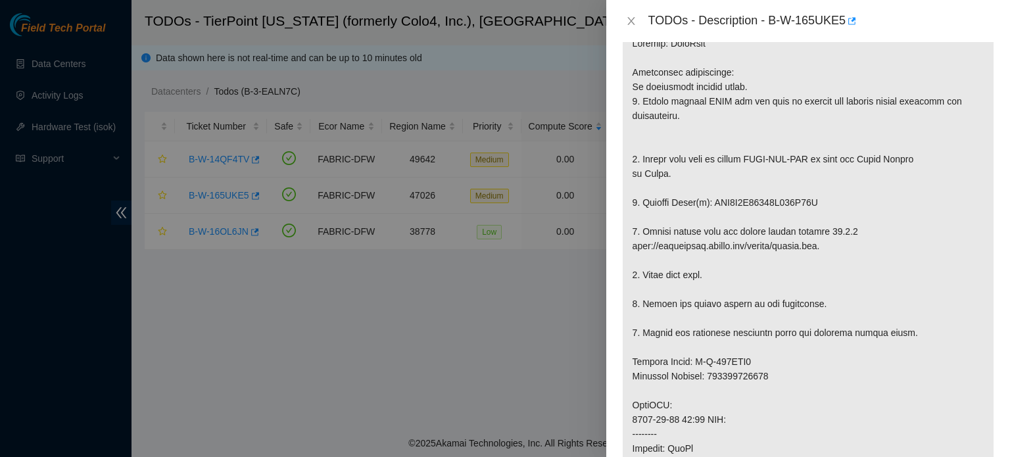
scroll to position [243, 0]
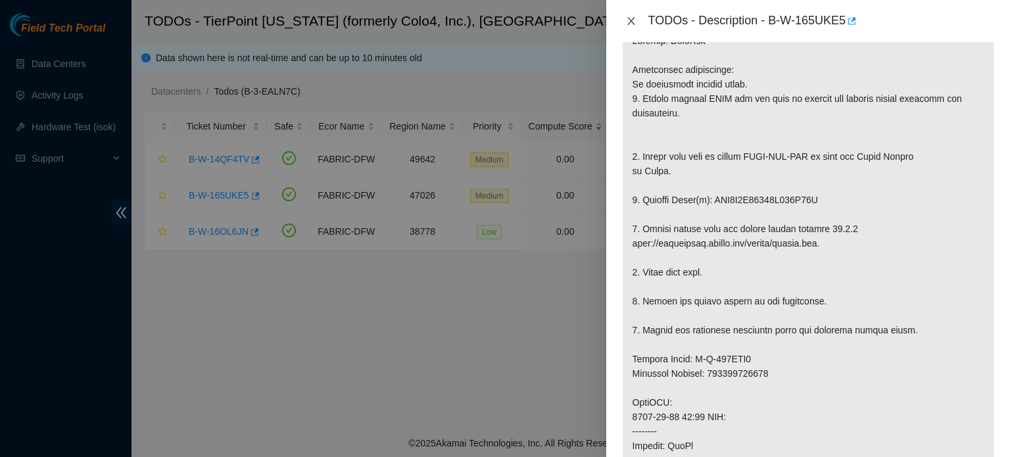
click at [635, 18] on icon "close" at bounding box center [631, 21] width 11 height 11
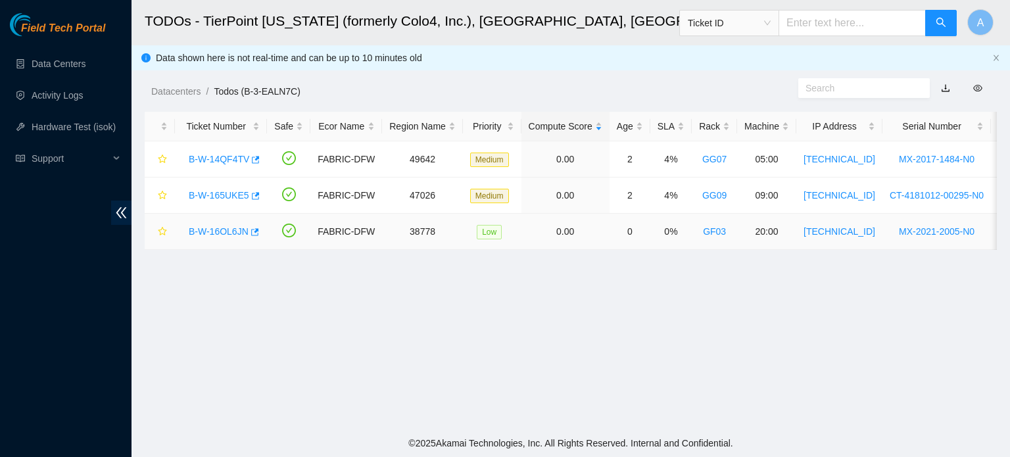
scroll to position [263, 0]
click at [249, 232] on icon "button" at bounding box center [253, 232] width 9 height 9
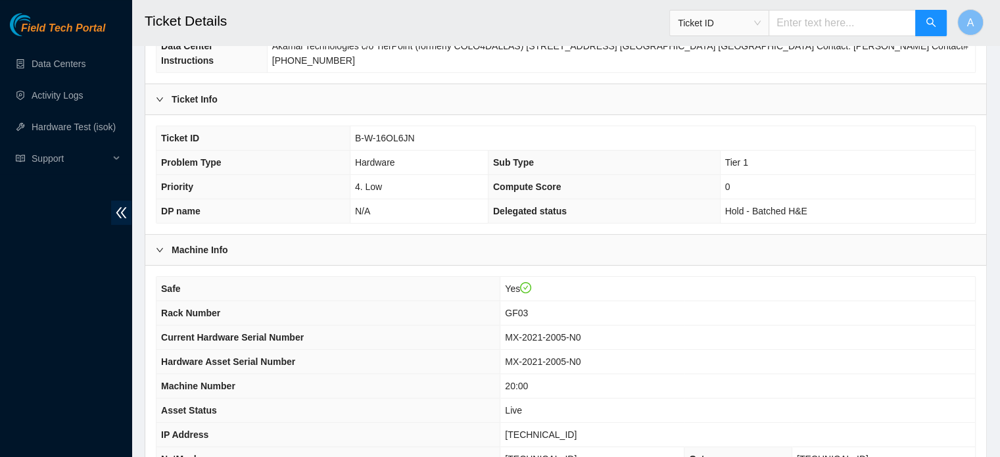
scroll to position [164, 0]
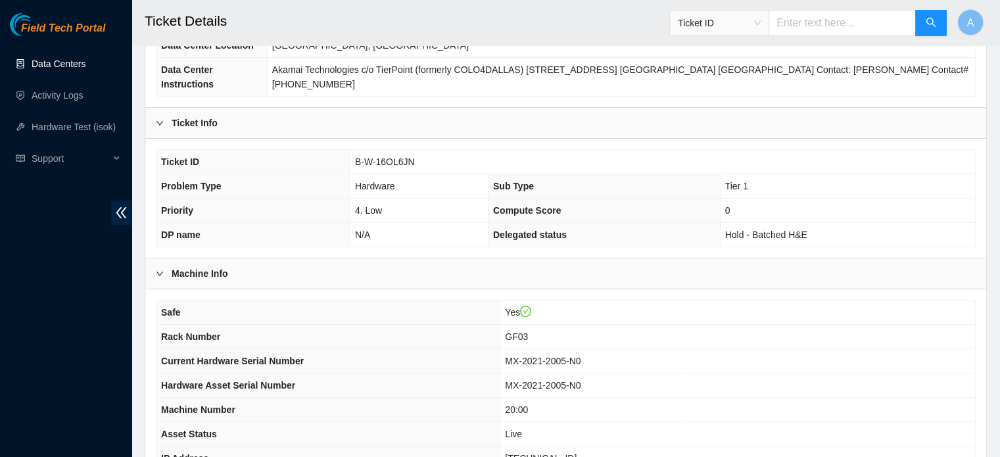
click at [63, 68] on link "Data Centers" at bounding box center [59, 64] width 54 height 11
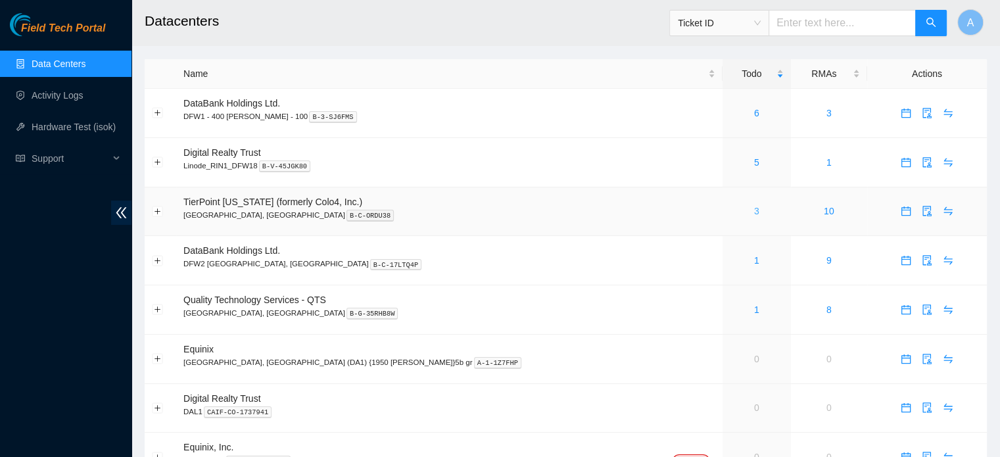
click at [754, 215] on link "3" at bounding box center [756, 211] width 5 height 11
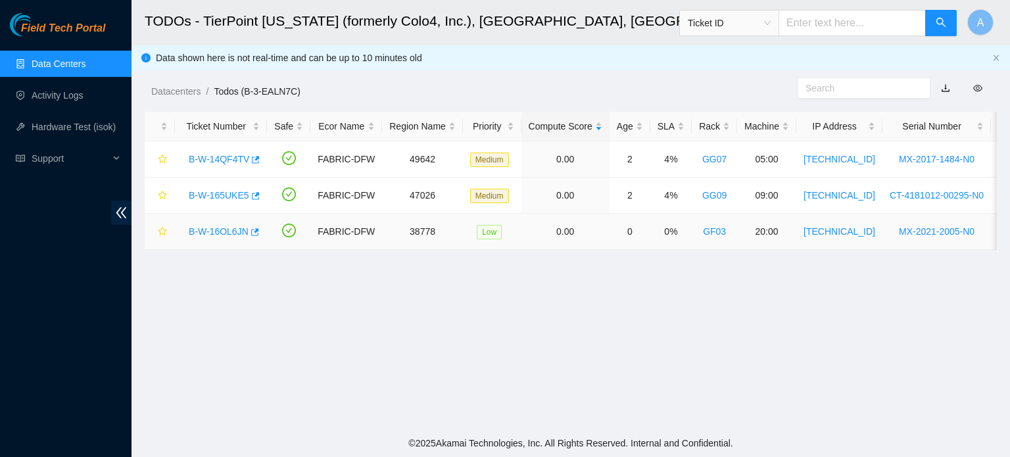
click at [224, 231] on link "B-W-16OL6JN" at bounding box center [219, 231] width 60 height 11
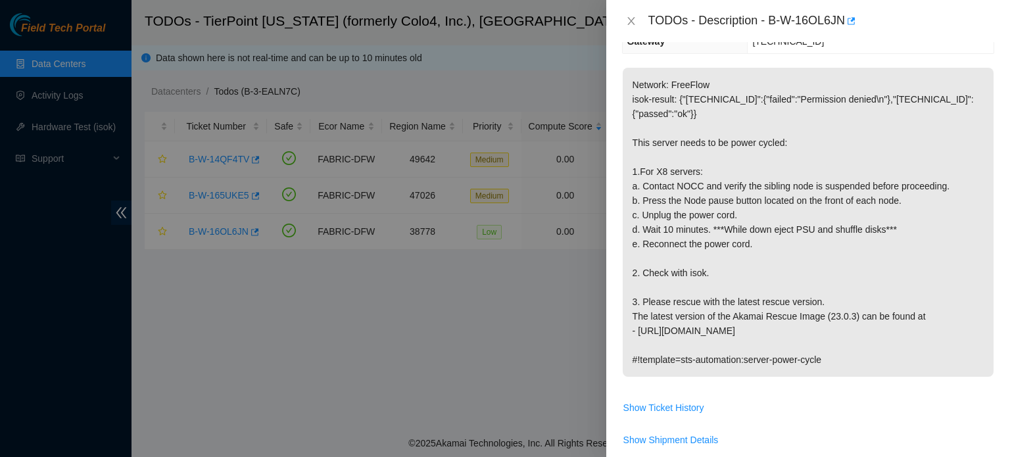
scroll to position [203, 0]
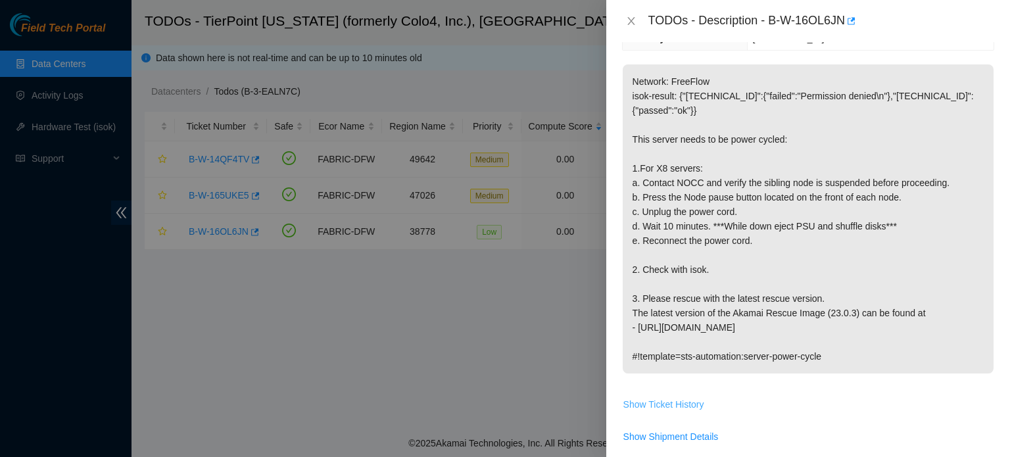
click at [658, 406] on span "Show Ticket History" at bounding box center [663, 404] width 81 height 14
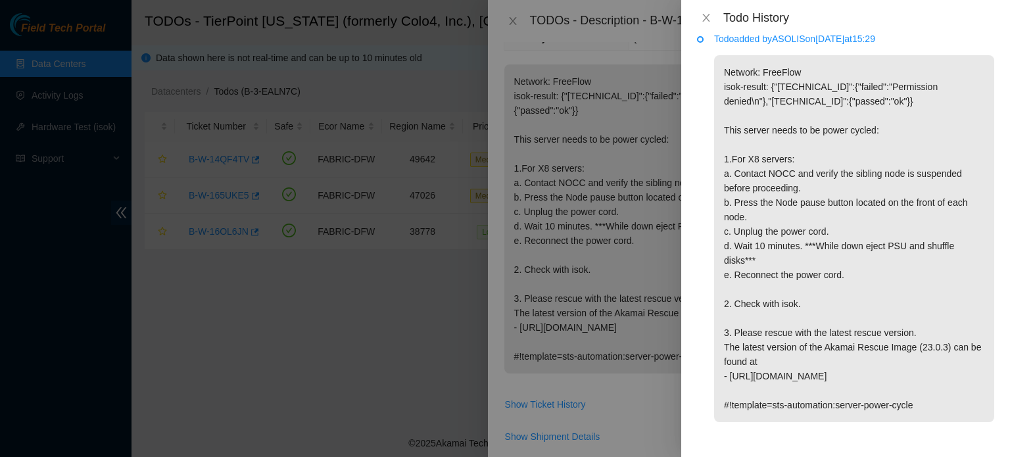
scroll to position [0, 0]
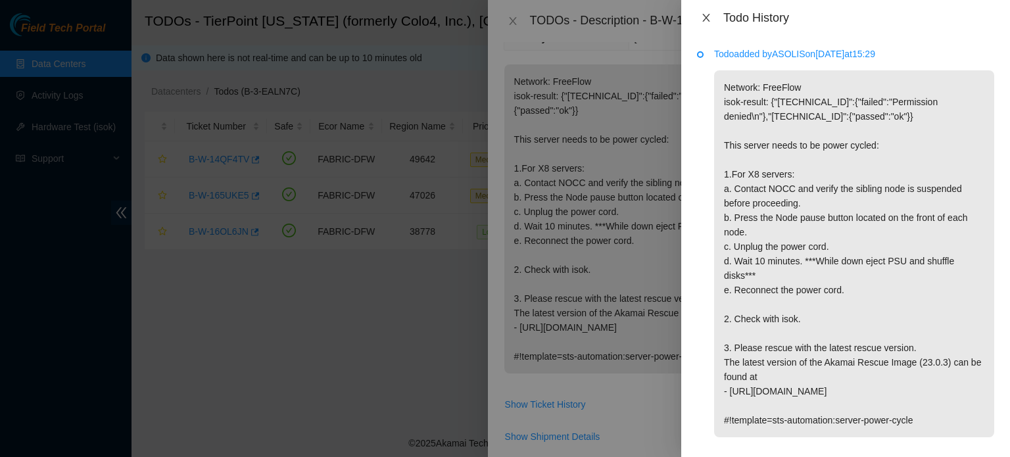
click at [701, 20] on icon "close" at bounding box center [706, 17] width 11 height 11
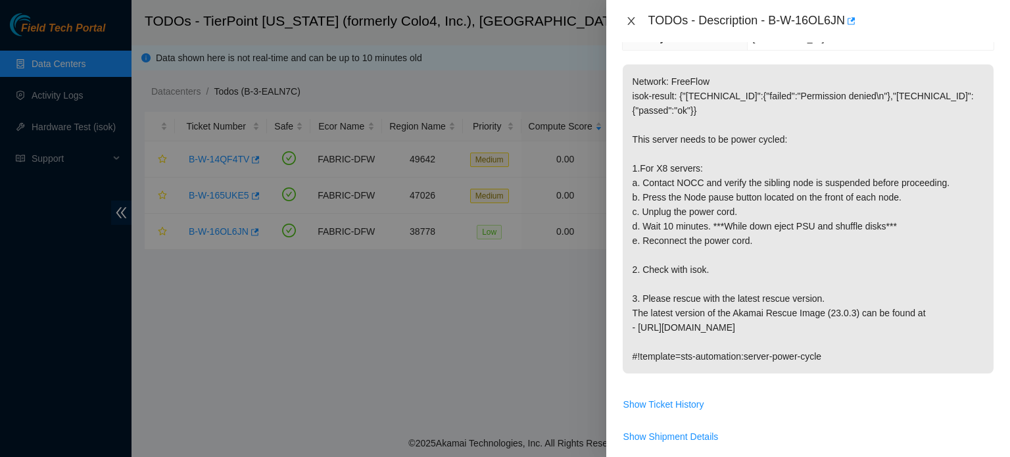
click at [637, 17] on button "Close" at bounding box center [631, 21] width 18 height 12
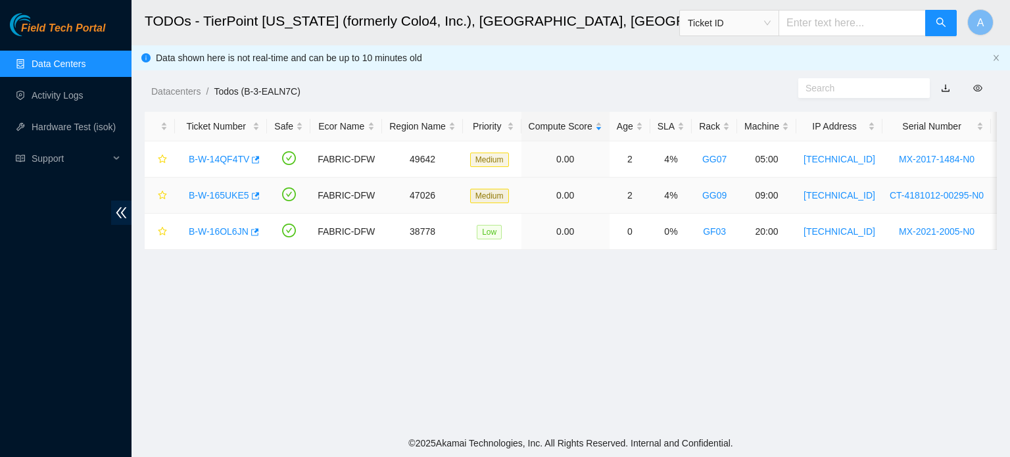
click at [228, 191] on link "B-W-165UKE5" at bounding box center [219, 195] width 61 height 11
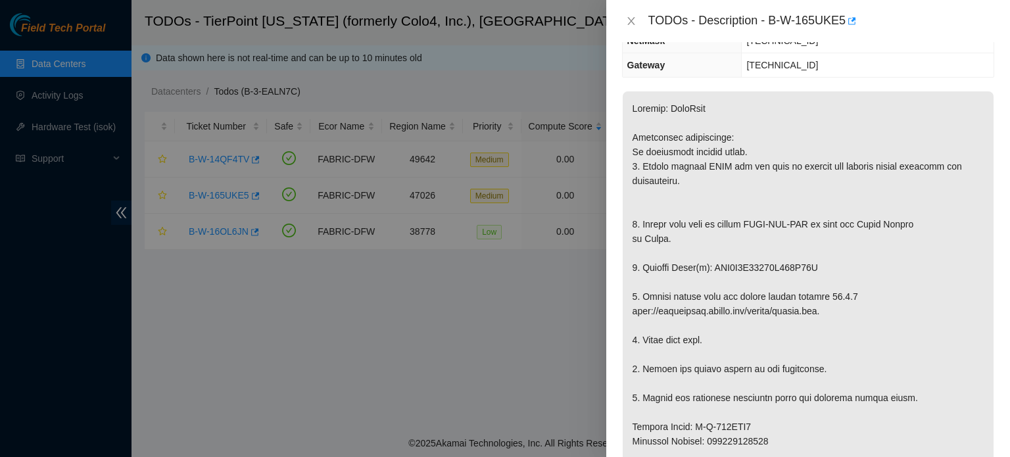
scroll to position [176, 0]
drag, startPoint x: 748, startPoint y: 265, endPoint x: 814, endPoint y: 262, distance: 66.5
click at [814, 262] on p at bounding box center [808, 462] width 371 height 743
click at [825, 251] on p at bounding box center [808, 462] width 371 height 743
drag, startPoint x: 750, startPoint y: 267, endPoint x: 810, endPoint y: 265, distance: 59.9
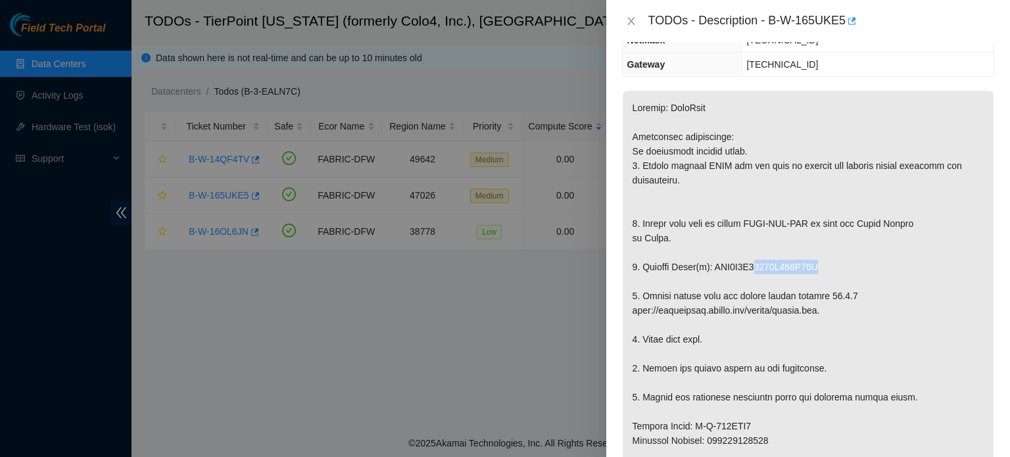
click at [810, 265] on p at bounding box center [808, 462] width 371 height 743
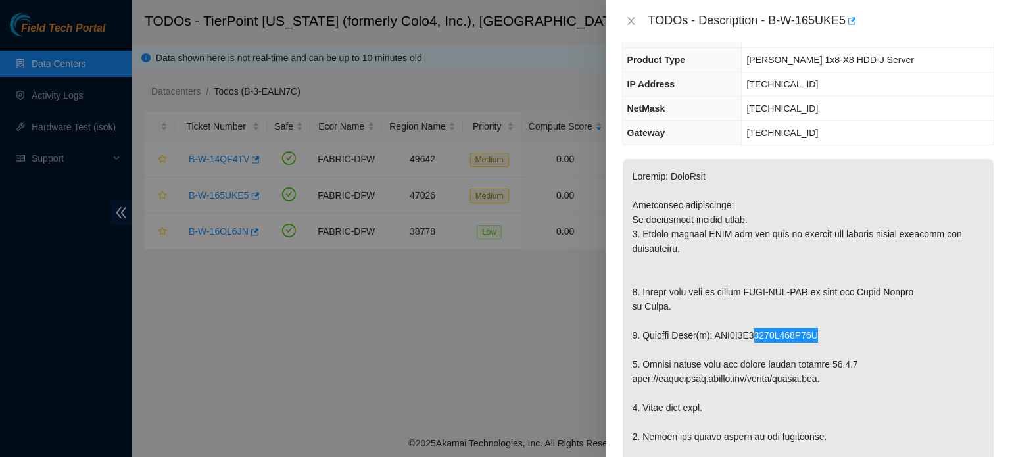
scroll to position [109, 0]
click at [740, 80] on th "IP Address" at bounding box center [682, 83] width 119 height 24
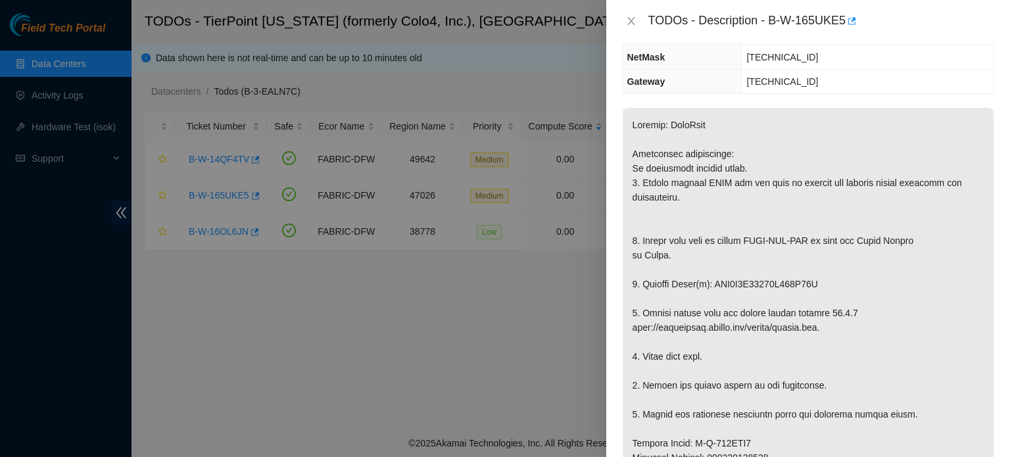
scroll to position [162, 0]
